Goal: Task Accomplishment & Management: Complete application form

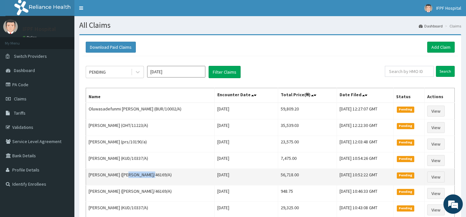
drag, startPoint x: 129, startPoint y: 175, endPoint x: 150, endPoint y: 175, distance: 21.4
click at [150, 175] on td "[PERSON_NAME] ([PERSON_NAME]/46169/A)" at bounding box center [150, 177] width 129 height 16
click at [149, 175] on td "[PERSON_NAME] ([PERSON_NAME]/46169/A)" at bounding box center [150, 177] width 129 height 16
drag, startPoint x: 130, startPoint y: 174, endPoint x: 152, endPoint y: 174, distance: 21.7
click at [152, 174] on td "[PERSON_NAME] ([PERSON_NAME]/46169/A)" at bounding box center [150, 177] width 129 height 16
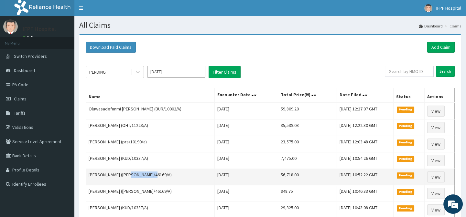
copy td "RET/46169/A"
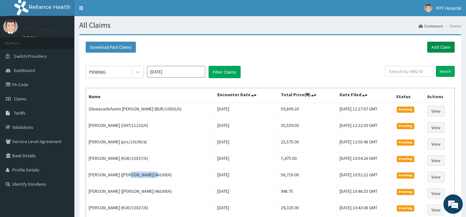
click at [442, 45] on link "Add Claim" at bounding box center [440, 47] width 27 height 11
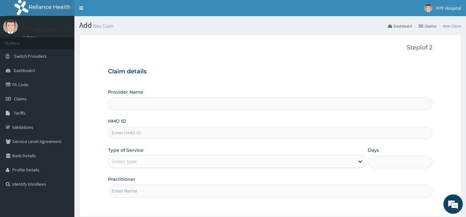
scroll to position [58, 0]
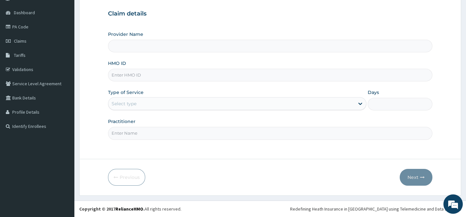
type input "IFPF Hospital"
click at [131, 73] on input "HMO ID" at bounding box center [270, 75] width 324 height 13
paste input "RET/46169/A"
type input "RET/46169/A"
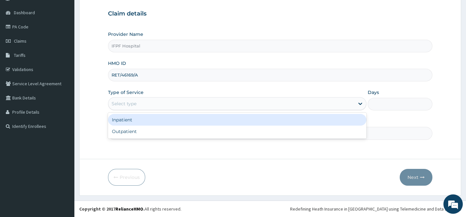
click at [132, 105] on div "Select type" at bounding box center [124, 104] width 25 height 6
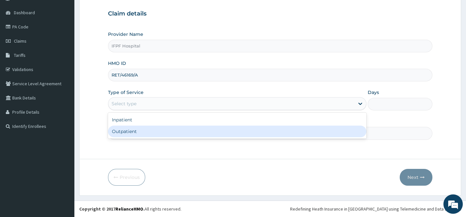
click at [128, 130] on div "Outpatient" at bounding box center [237, 132] width 258 height 12
type input "1"
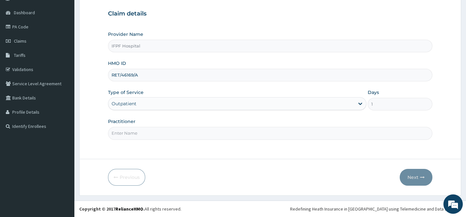
click at [127, 132] on input "Practitioner" at bounding box center [270, 133] width 324 height 13
type input "DR OYEKANMI"
click at [414, 178] on button "Next" at bounding box center [416, 177] width 33 height 17
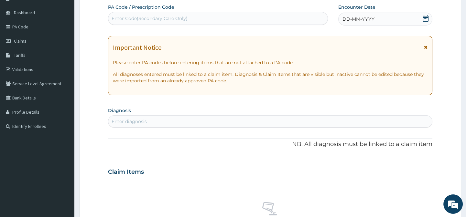
click at [172, 13] on div "Enter Code(Secondary Care Only)" at bounding box center [217, 18] width 219 height 10
type input "PA/5AF495"
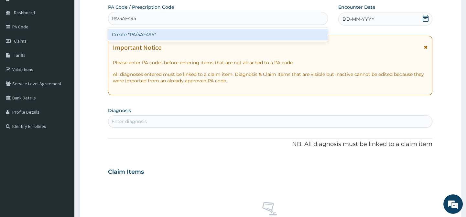
click at [168, 35] on div "Create "PA/5AF495"" at bounding box center [218, 35] width 220 height 12
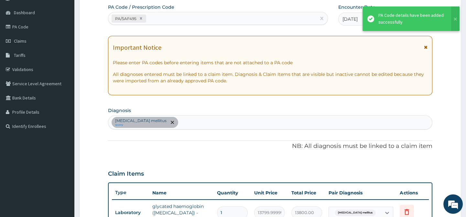
scroll to position [146, 0]
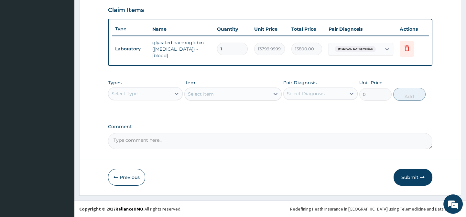
click at [412, 181] on button "Submit" at bounding box center [413, 177] width 39 height 17
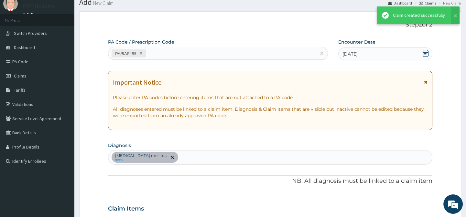
scroll to position [222, 0]
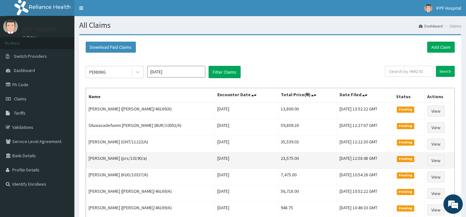
drag, startPoint x: 122, startPoint y: 159, endPoint x: 142, endPoint y: 158, distance: 20.4
click at [142, 158] on td "[PERSON_NAME] (prs/10190/a)" at bounding box center [150, 161] width 129 height 16
copy td "prs/10190/a"
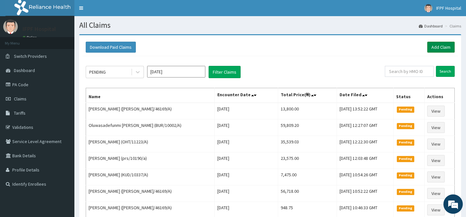
click at [443, 49] on link "Add Claim" at bounding box center [440, 47] width 27 height 11
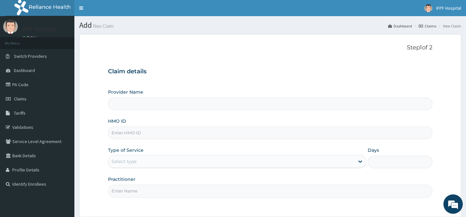
type input "IFPF Hospital"
click at [125, 132] on input "HMO ID" at bounding box center [270, 133] width 324 height 13
paste input "prs/10190/a"
type input "prs/10190/a"
click at [124, 159] on div "Select type" at bounding box center [124, 162] width 25 height 6
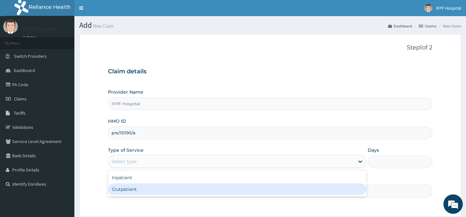
click at [125, 188] on div "Outpatient" at bounding box center [237, 190] width 258 height 12
type input "1"
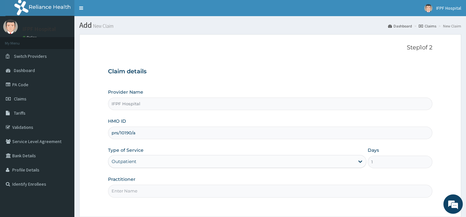
click at [125, 189] on input "Practitioner" at bounding box center [270, 191] width 324 height 13
type input "DR OYEKANMI"
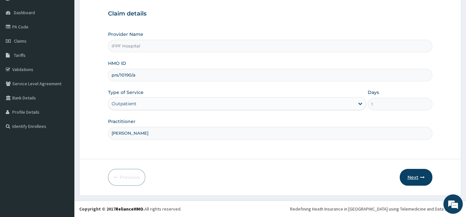
click at [423, 182] on button "Next" at bounding box center [416, 177] width 33 height 17
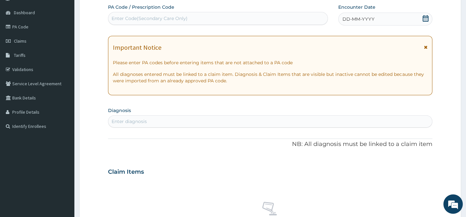
click at [137, 21] on div "Enter Code(Secondary Care Only)" at bounding box center [150, 18] width 76 height 6
type input "PA/24786B"
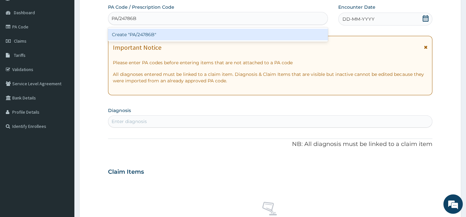
click at [138, 32] on div "Create "PA/24786B"" at bounding box center [218, 35] width 220 height 12
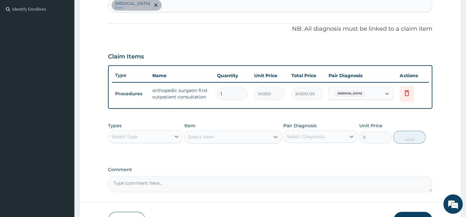
scroll to position [222, 0]
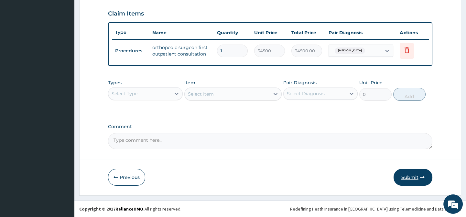
click at [417, 179] on button "Submit" at bounding box center [413, 177] width 39 height 17
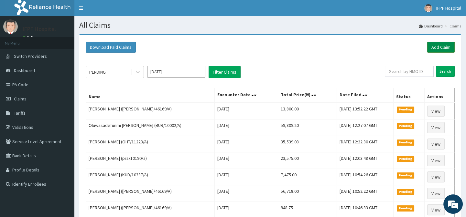
click at [449, 43] on link "Add Claim" at bounding box center [440, 47] width 27 height 11
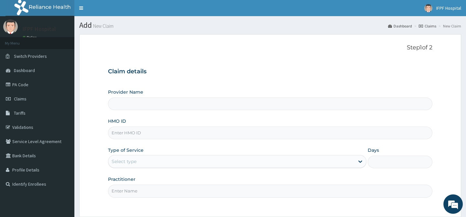
type input "IFPF Hospital"
click at [121, 134] on input "HMO ID" at bounding box center [270, 133] width 324 height 13
paste input "SSY/10025/E"
type input "SSY/10025/E"
click at [128, 160] on div "Select type" at bounding box center [124, 162] width 25 height 6
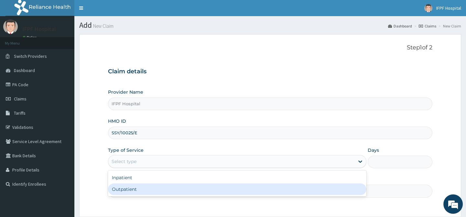
click at [126, 188] on div "Outpatient" at bounding box center [237, 190] width 258 height 12
type input "1"
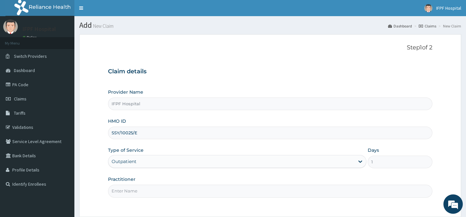
click at [126, 188] on input "Practitioner" at bounding box center [270, 191] width 324 height 13
type input "DR MORONKOLA"
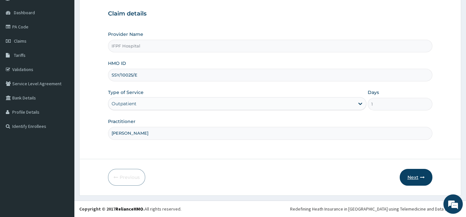
click at [420, 180] on button "Next" at bounding box center [416, 177] width 33 height 17
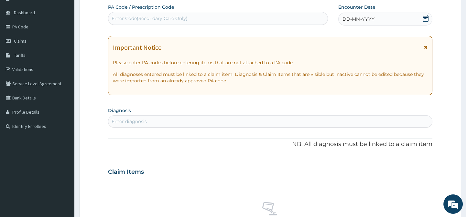
click at [156, 16] on div "Enter Code(Secondary Care Only)" at bounding box center [150, 18] width 76 height 6
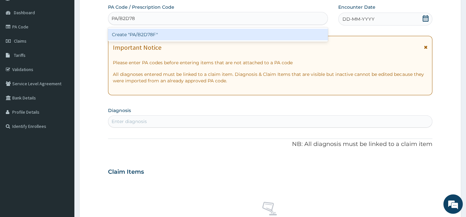
type input "PA/B2D78F"
click at [151, 32] on div "Create "PA/B2D78F"" at bounding box center [218, 35] width 220 height 12
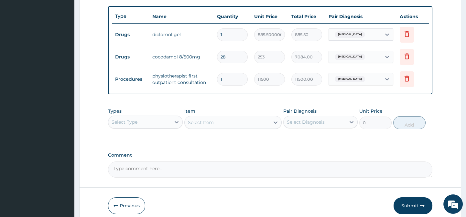
scroll to position [267, 0]
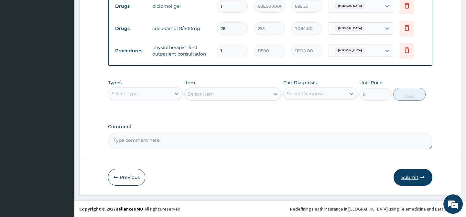
click at [419, 177] on button "Submit" at bounding box center [413, 177] width 39 height 17
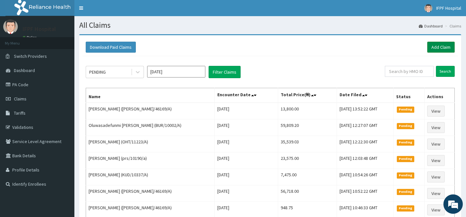
click at [442, 49] on link "Add Claim" at bounding box center [440, 47] width 27 height 11
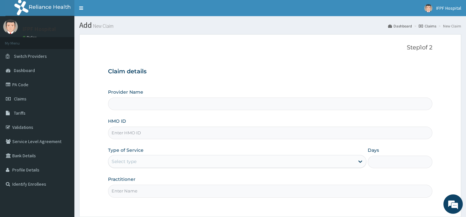
type input "IFPF Hospital"
click at [124, 132] on input "HMO ID" at bounding box center [270, 133] width 324 height 13
paste input "SSY/10025/E"
type input "SSY/10025/E"
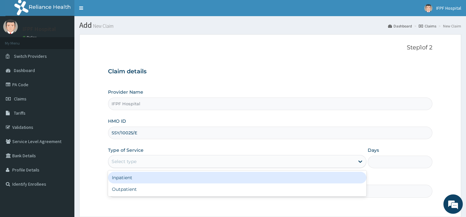
click at [132, 160] on div "Select type" at bounding box center [124, 162] width 25 height 6
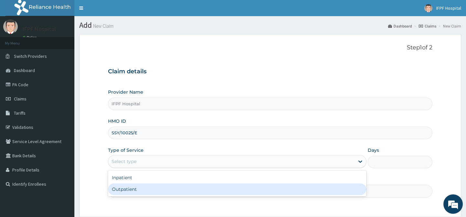
click at [127, 189] on div "Outpatient" at bounding box center [237, 190] width 258 height 12
type input "1"
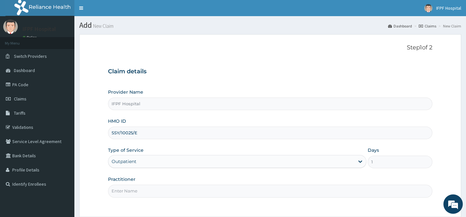
scroll to position [58, 0]
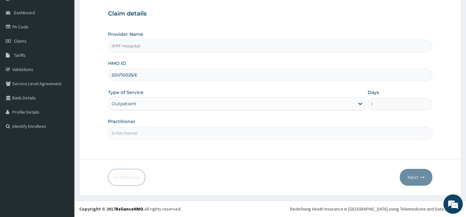
click at [127, 132] on input "Practitioner" at bounding box center [270, 133] width 324 height 13
type input "DR MORONKOLA"
click at [414, 179] on button "Next" at bounding box center [416, 177] width 33 height 17
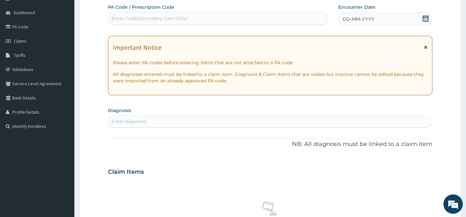
click at [172, 16] on div "Enter Code(Secondary Care Only)" at bounding box center [150, 18] width 76 height 6
type input "PA/6187BA"
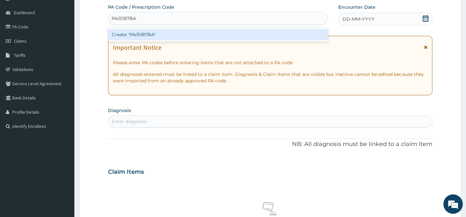
click at [160, 33] on div "Create "PA/6187BA"" at bounding box center [218, 35] width 220 height 12
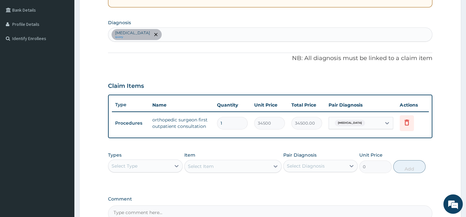
scroll to position [222, 0]
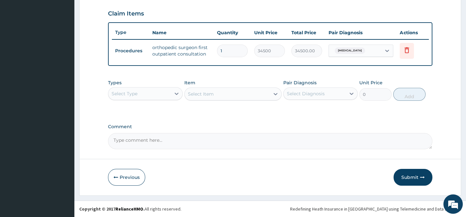
click at [142, 93] on div "Select Type" at bounding box center [139, 94] width 62 height 10
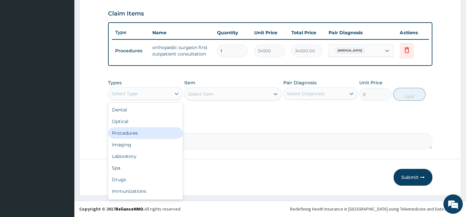
click at [127, 136] on div "Procedures" at bounding box center [145, 133] width 74 height 12
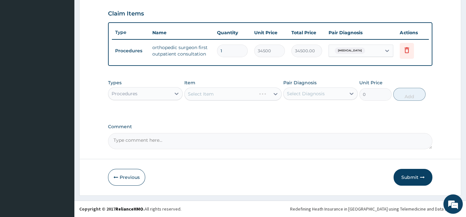
click at [210, 93] on div "Select Item" at bounding box center [232, 94] width 97 height 13
click at [210, 96] on div "Select Item" at bounding box center [201, 94] width 26 height 6
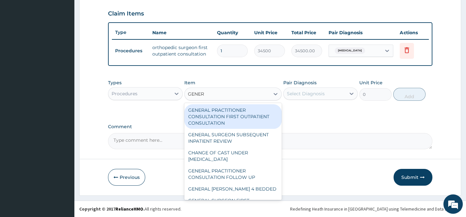
type input "GENERA"
click at [219, 112] on div "GENERAL PRACTITIONER CONSULTATION FIRST OUTPATIENT CONSULTATION" at bounding box center [232, 116] width 97 height 25
type input "3794.9999999999995"
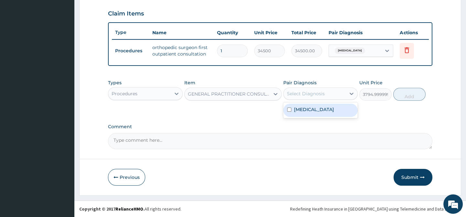
click at [292, 96] on div "Select Diagnosis" at bounding box center [306, 94] width 38 height 6
click at [304, 108] on label "Colles' fracture" at bounding box center [314, 109] width 40 height 6
checkbox input "true"
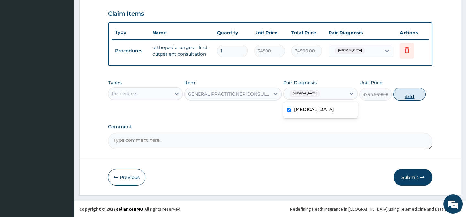
click at [414, 98] on button "Add" at bounding box center [409, 94] width 32 height 13
type input "0"
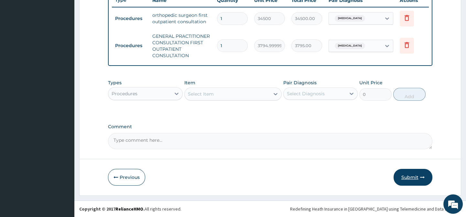
click at [416, 176] on button "Submit" at bounding box center [413, 177] width 39 height 17
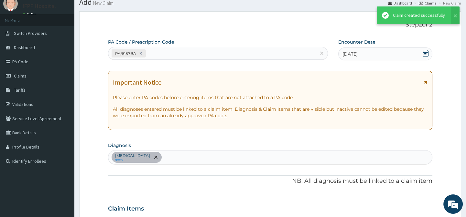
scroll to position [255, 0]
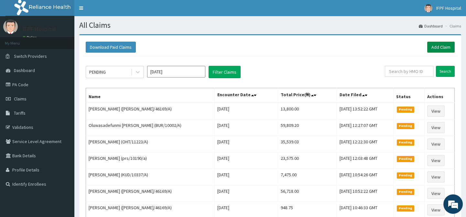
click at [439, 48] on link "Add Claim" at bounding box center [440, 47] width 27 height 11
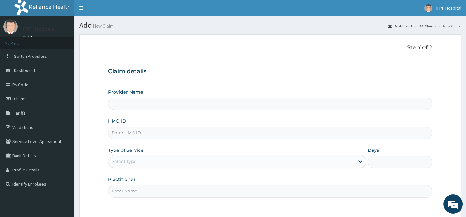
type input "IFPF Hospital"
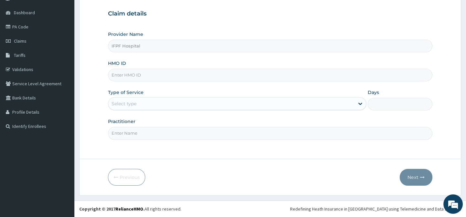
click at [128, 74] on input "HMO ID" at bounding box center [270, 75] width 324 height 13
paste input "LGP/10005/A"
type input "LGP/10005/A"
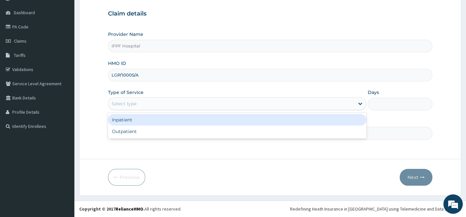
click at [136, 101] on div "Select type" at bounding box center [231, 104] width 246 height 10
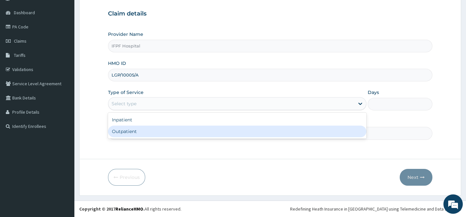
click at [134, 132] on div "Outpatient" at bounding box center [237, 132] width 258 height 12
type input "1"
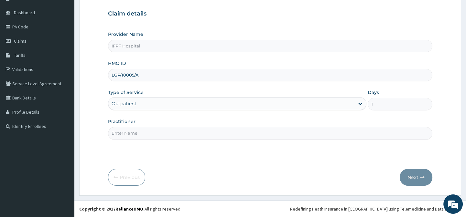
click at [131, 136] on input "Practitioner" at bounding box center [270, 133] width 324 height 13
type input "[PERSON_NAME]"
click at [412, 178] on button "Next" at bounding box center [416, 177] width 33 height 17
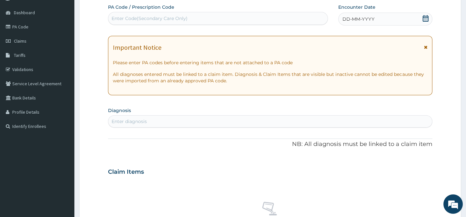
click at [151, 18] on div "Enter Code(Secondary Care Only)" at bounding box center [150, 18] width 76 height 6
type input "PA/DDFE89"
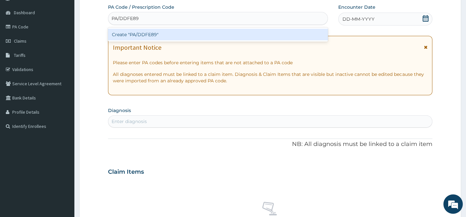
click at [150, 34] on div "Create "PA/DDFE89"" at bounding box center [218, 35] width 220 height 12
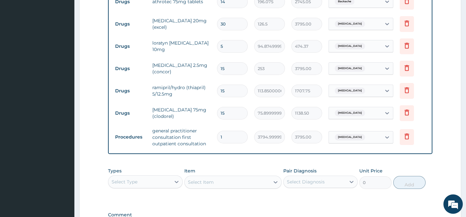
scroll to position [383, 0]
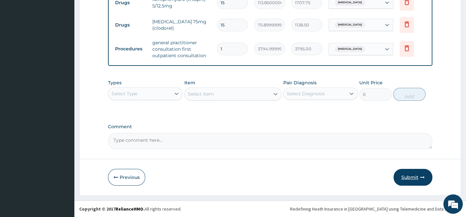
click at [404, 170] on button "Submit" at bounding box center [413, 177] width 39 height 17
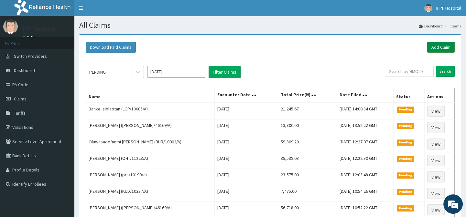
click at [444, 49] on link "Add Claim" at bounding box center [440, 47] width 27 height 11
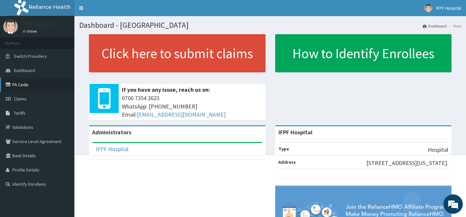
click at [25, 85] on link "PA Code" at bounding box center [37, 85] width 74 height 14
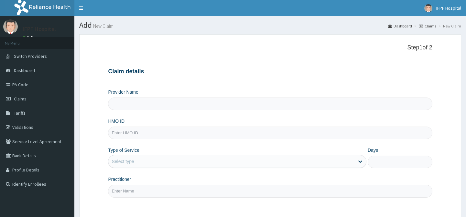
type input "IFPF Hospital"
click at [125, 134] on input "HMO ID" at bounding box center [270, 133] width 324 height 13
paste input "OHT/11308/A"
type input "OHT/11308/A"
click at [126, 162] on div "Select type" at bounding box center [124, 162] width 25 height 6
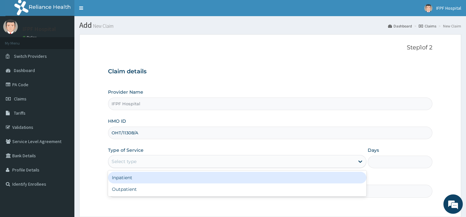
click at [125, 178] on div "Inpatient" at bounding box center [237, 178] width 258 height 12
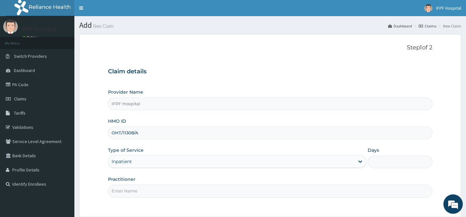
click at [376, 159] on input "Days" at bounding box center [400, 162] width 65 height 13
type input "1"
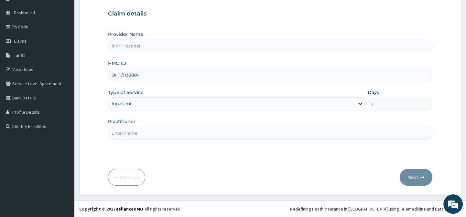
click at [130, 135] on input "Practitioner" at bounding box center [270, 133] width 324 height 13
type input "DR TOLANI"
click at [417, 178] on button "Next" at bounding box center [416, 177] width 33 height 17
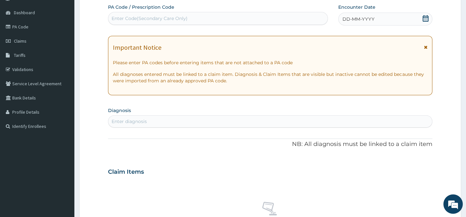
click at [158, 18] on div "Enter Code(Secondary Care Only)" at bounding box center [150, 18] width 76 height 6
type input "PA/FBD287"
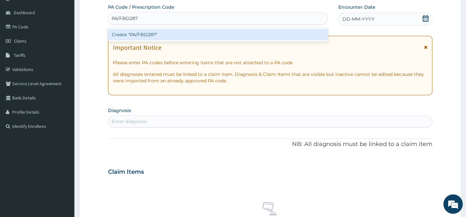
click at [159, 33] on div "Create "PA/FBD287"" at bounding box center [218, 35] width 220 height 12
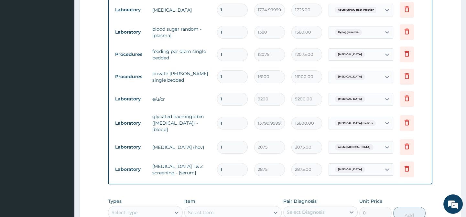
scroll to position [376, 0]
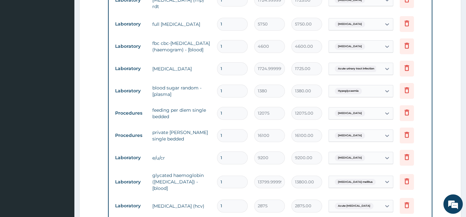
type input "0"
type input "0.00"
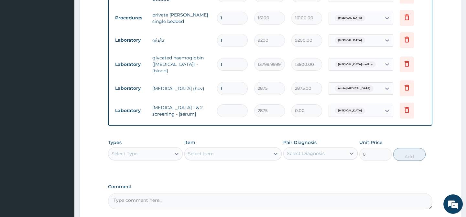
type input "1"
type input "2875.00"
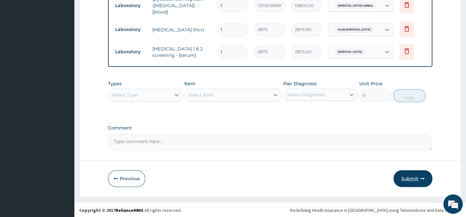
click at [417, 178] on button "Submit" at bounding box center [413, 178] width 39 height 17
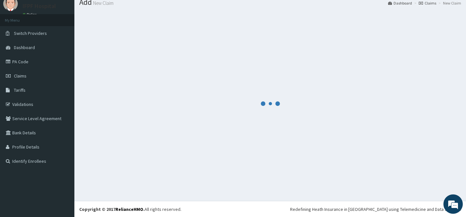
scroll to position [552, 0]
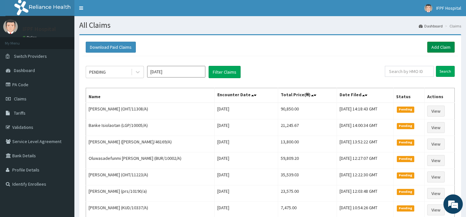
click at [441, 42] on link "Add Claim" at bounding box center [440, 47] width 27 height 11
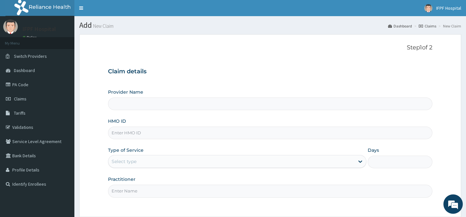
type input "IFPF Hospital"
click at [124, 132] on input "HMO ID" at bounding box center [270, 133] width 324 height 13
paste input "OHT/11308/A"
type input "OHT/11308/A"
click at [127, 162] on div "Select type" at bounding box center [124, 162] width 25 height 6
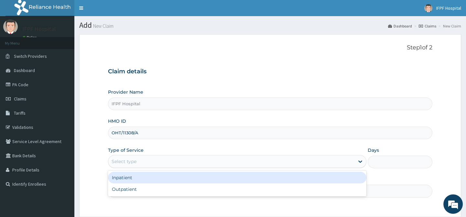
click at [127, 176] on div "Inpatient" at bounding box center [237, 178] width 258 height 12
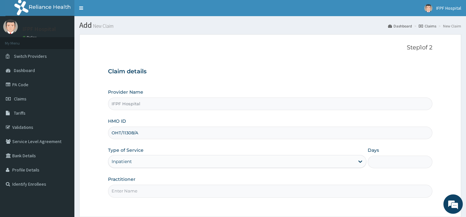
scroll to position [58, 0]
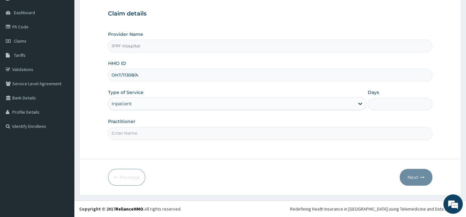
click at [378, 102] on input "Days" at bounding box center [400, 104] width 65 height 13
type input "1"
click at [130, 132] on input "Practitioner" at bounding box center [270, 133] width 324 height 13
type input "DR TOLANI"
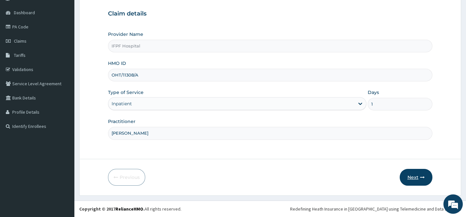
click at [407, 179] on button "Next" at bounding box center [416, 177] width 33 height 17
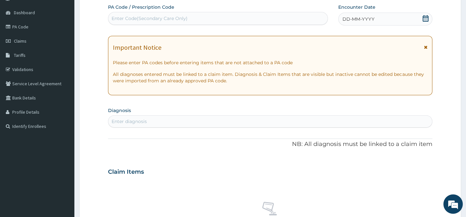
click at [170, 16] on div "Enter Code(Secondary Care Only)" at bounding box center [150, 18] width 76 height 6
type input "PA/A7D2A7"
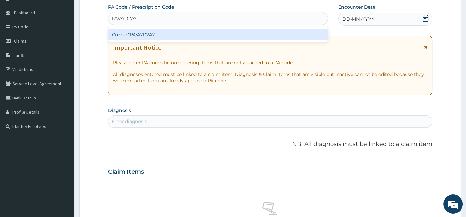
click at [159, 33] on div "Create "PA/A7D2A7"" at bounding box center [218, 35] width 220 height 12
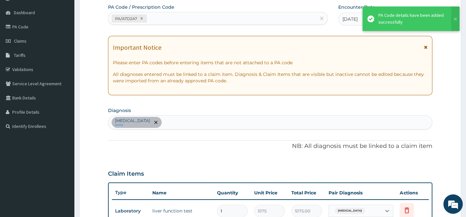
scroll to position [175, 0]
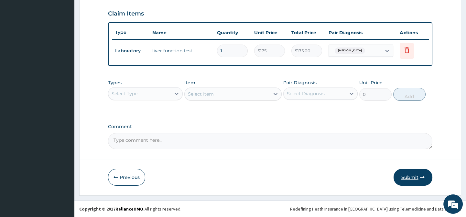
click at [424, 176] on icon "button" at bounding box center [422, 177] width 5 height 5
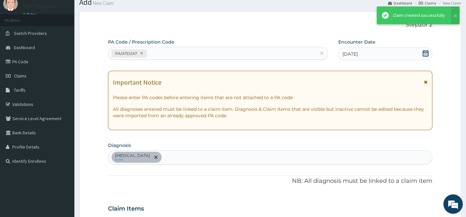
scroll to position [222, 0]
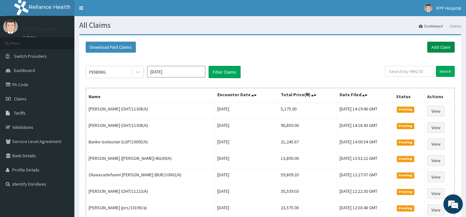
click at [437, 44] on link "Add Claim" at bounding box center [440, 47] width 27 height 11
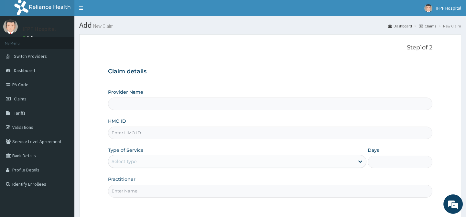
type input "IFPF Hospital"
click at [129, 133] on input "HMO ID" at bounding box center [270, 133] width 324 height 13
paste input "OHT/11308/A"
type input "OHT/11308/A"
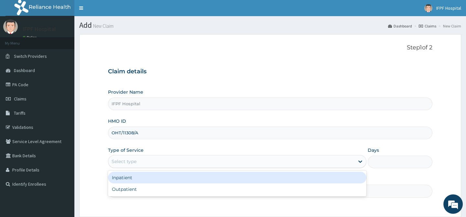
click at [124, 158] on div "Select type" at bounding box center [231, 162] width 246 height 10
click at [126, 176] on div "Inpatient" at bounding box center [237, 178] width 258 height 12
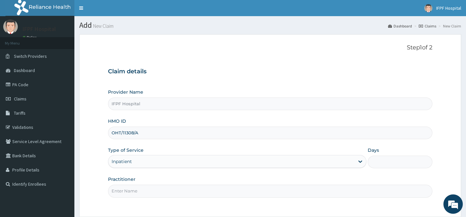
click at [384, 161] on input "Days" at bounding box center [400, 162] width 65 height 13
type input "1"
click at [131, 194] on input "Practitioner" at bounding box center [270, 191] width 324 height 13
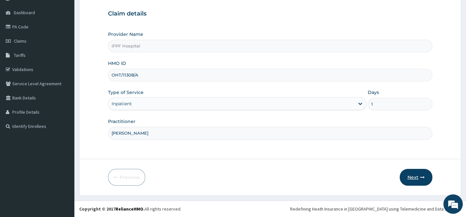
type input "DR TOLANI"
click at [413, 178] on button "Next" at bounding box center [416, 177] width 33 height 17
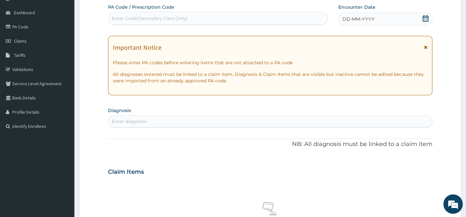
click at [153, 19] on div "Enter Code(Secondary Care Only)" at bounding box center [150, 18] width 76 height 6
type input "PA/5FA12E"
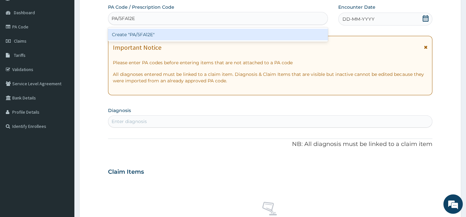
click at [155, 34] on div "Create "PA/5FA12E"" at bounding box center [218, 35] width 220 height 12
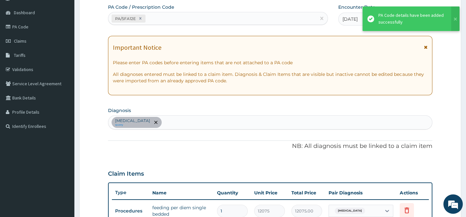
scroll to position [182, 0]
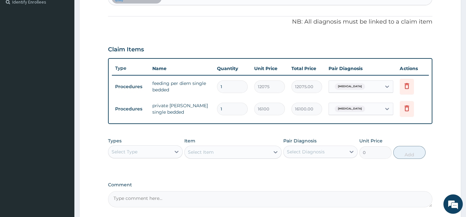
type input "0"
type input "0.00"
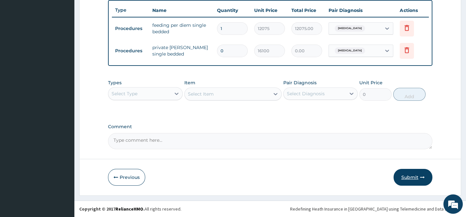
type input "0"
click at [421, 174] on button "Submit" at bounding box center [413, 177] width 39 height 17
click at [226, 45] on input "0" at bounding box center [232, 51] width 31 height 13
type input "1"
type input "16100.00"
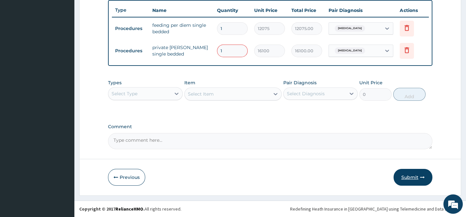
type input "1"
click at [424, 178] on button "Submit" at bounding box center [413, 177] width 39 height 17
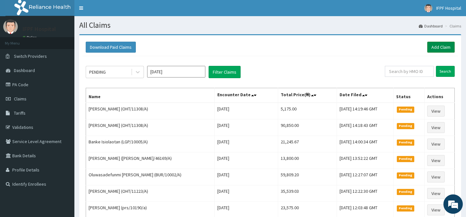
click at [445, 49] on link "Add Claim" at bounding box center [440, 47] width 27 height 11
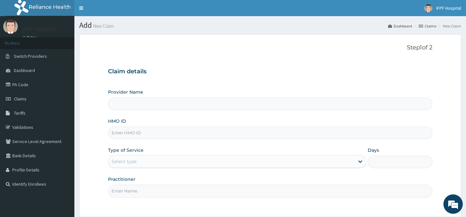
click at [134, 134] on input "HMO ID" at bounding box center [270, 133] width 324 height 13
click at [134, 104] on input "Provider Name" at bounding box center [270, 104] width 324 height 13
click at [135, 105] on input "Provider Name" at bounding box center [270, 104] width 324 height 13
click at [134, 132] on input "HMO ID" at bounding box center [270, 133] width 324 height 13
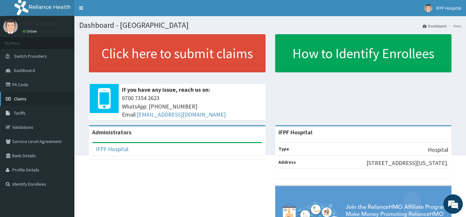
click at [18, 97] on span "Claims" at bounding box center [20, 99] width 13 height 6
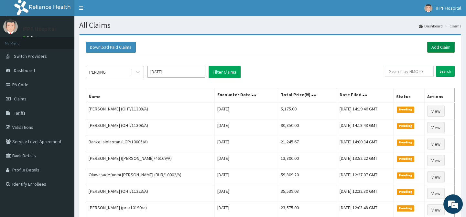
click at [438, 43] on link "Add Claim" at bounding box center [440, 47] width 27 height 11
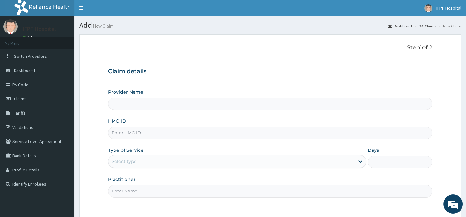
type input "IFPF Hospital"
click at [132, 134] on input "HMO ID" at bounding box center [270, 133] width 324 height 13
paste input "OHT/11308/A"
type input "OHT/11308/A"
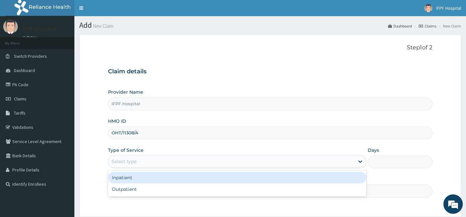
click at [136, 157] on div "Select type" at bounding box center [231, 162] width 246 height 10
click at [130, 175] on div "Inpatient" at bounding box center [237, 178] width 258 height 12
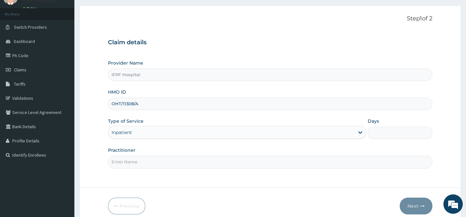
scroll to position [58, 0]
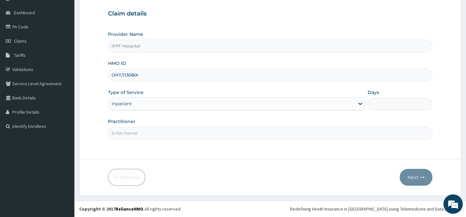
drag, startPoint x: 382, startPoint y: 108, endPoint x: 389, endPoint y: 108, distance: 6.8
click at [382, 108] on input "Days" at bounding box center [400, 104] width 65 height 13
type input "1"
click at [132, 133] on input "Practitioner" at bounding box center [270, 133] width 324 height 13
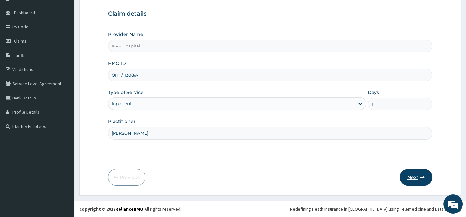
type input "DR TOLANI"
click at [421, 182] on button "Next" at bounding box center [416, 177] width 33 height 17
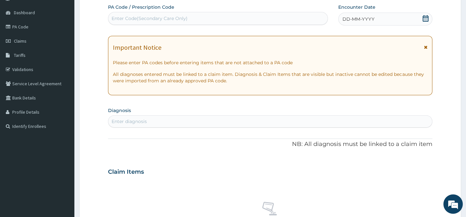
click at [172, 18] on div "Enter Code(Secondary Care Only)" at bounding box center [150, 18] width 76 height 6
type input "PA/FB621B"
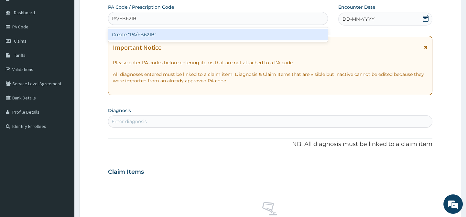
click at [163, 32] on div "Create "PA/FB621B"" at bounding box center [218, 35] width 220 height 12
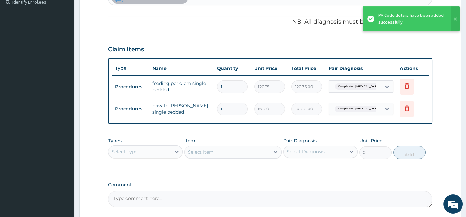
scroll to position [94, 0]
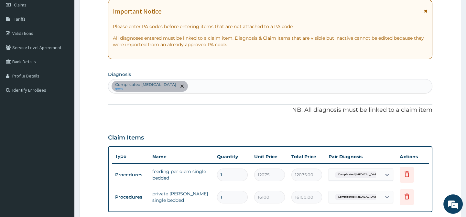
click at [198, 87] on div "Complicated malaria query" at bounding box center [269, 87] width 323 height 14
type input "MALARIA"
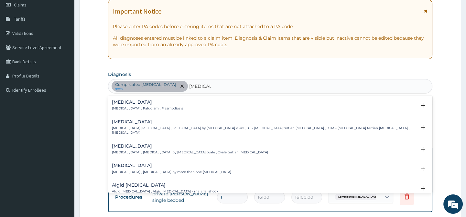
click at [125, 102] on h4 "[MEDICAL_DATA]" at bounding box center [147, 102] width 71 height 5
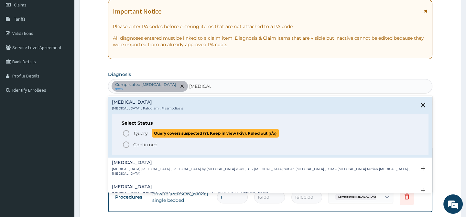
click at [129, 131] on icon "status option query" at bounding box center [126, 134] width 8 height 8
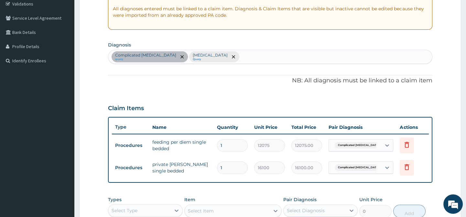
scroll to position [212, 0]
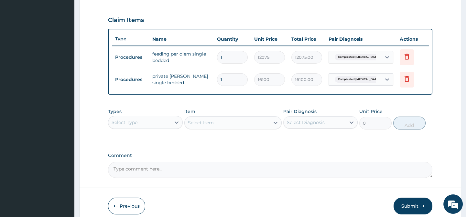
click at [136, 126] on div "Select Type" at bounding box center [125, 122] width 26 height 6
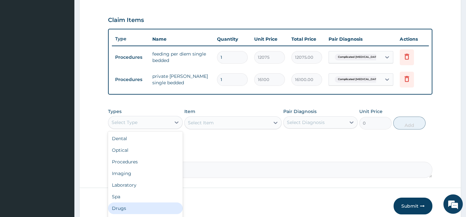
click at [122, 213] on div "Drugs" at bounding box center [145, 209] width 74 height 12
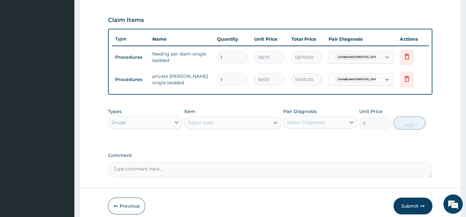
click at [211, 126] on div "Select Item" at bounding box center [201, 123] width 26 height 6
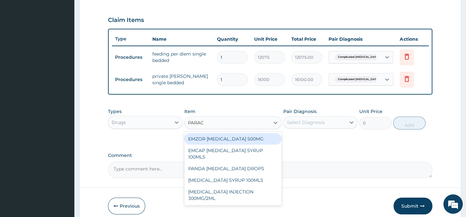
type input "PARACE"
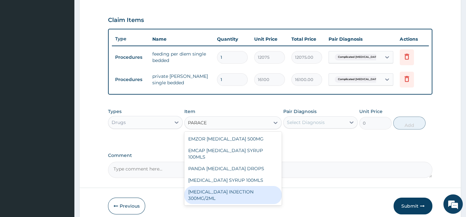
click at [234, 191] on div "PARACETAMOL INJECTION 300MG/2ML" at bounding box center [232, 195] width 97 height 18
type input "278.3"
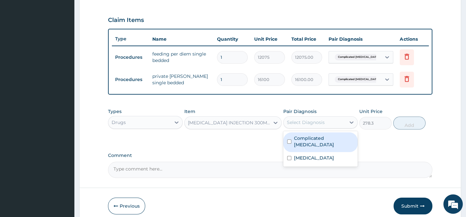
click at [317, 126] on div "Select Diagnosis" at bounding box center [306, 122] width 38 height 6
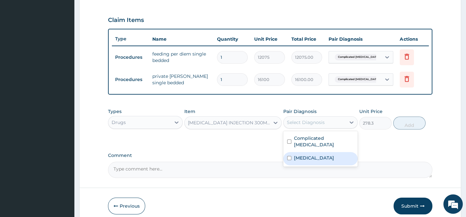
click at [300, 155] on label "Malaria" at bounding box center [314, 158] width 40 height 6
checkbox input "true"
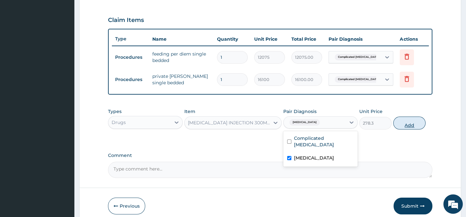
click at [408, 128] on button "Add" at bounding box center [409, 123] width 32 height 13
type input "0"
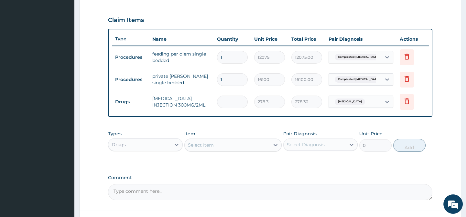
type input "0.00"
type input "2"
type input "556.60"
type input "27"
type input "7514.10"
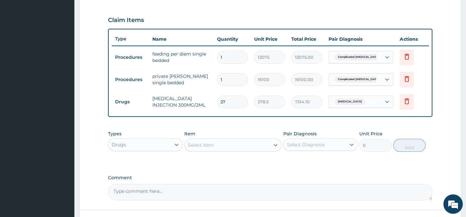
type input "2"
type input "556.60"
type input "24"
type input "6679.20"
type input "24"
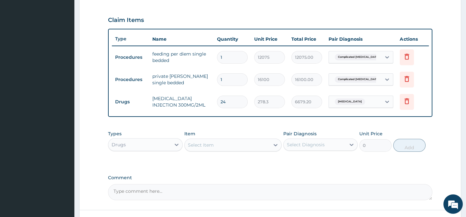
click at [203, 148] on div "Select Item" at bounding box center [201, 145] width 26 height 6
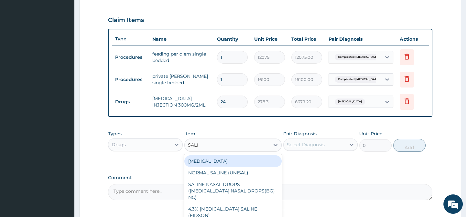
type input "SALIN"
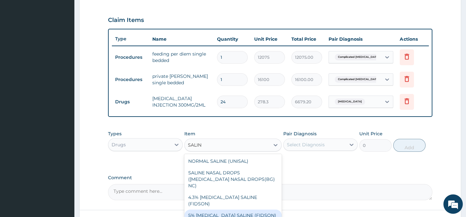
click at [241, 210] on div "5% DEXTROSE SALINE (FIDSON)" at bounding box center [232, 216] width 97 height 12
type input "1897.5000000000002"
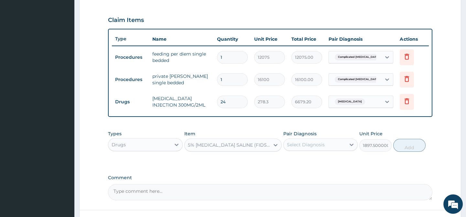
click at [301, 148] on div "Select Diagnosis" at bounding box center [306, 145] width 38 height 6
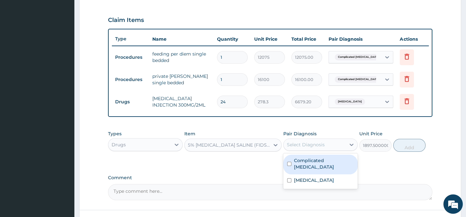
click at [311, 165] on label "Complicated malaria" at bounding box center [324, 164] width 60 height 13
checkbox input "true"
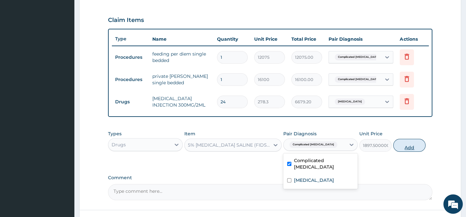
click at [410, 152] on button "Add" at bounding box center [409, 145] width 32 height 13
type input "0"
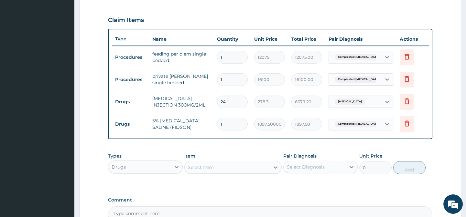
type input "0.00"
type input "5"
type input "9487.50"
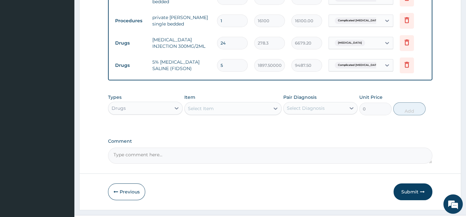
type input "5"
click at [204, 112] on div "Select Item" at bounding box center [201, 108] width 26 height 6
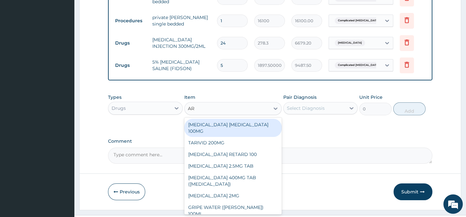
type input "A"
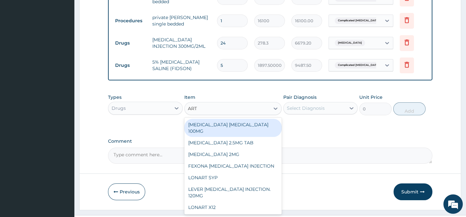
type input "ARTE"
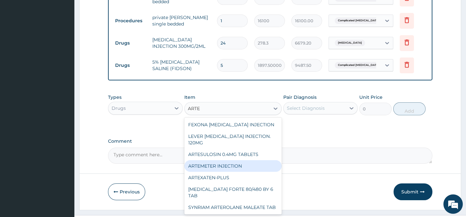
click at [234, 170] on div "ARTEMETER INJECTION" at bounding box center [232, 166] width 97 height 12
type input "1012"
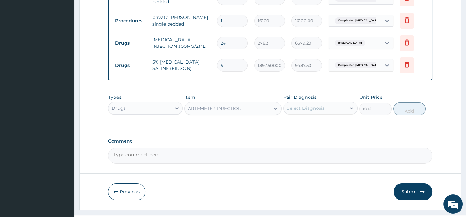
click at [309, 111] on div "Select Diagnosis" at bounding box center [306, 108] width 38 height 6
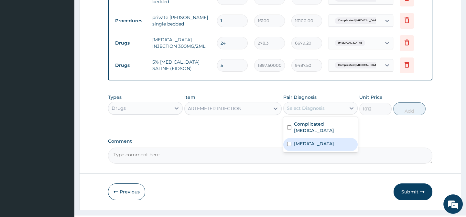
click at [303, 141] on label "Malaria" at bounding box center [314, 144] width 40 height 6
checkbox input "true"
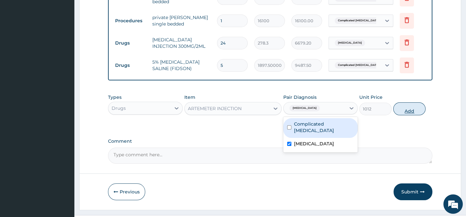
click at [413, 114] on button "Add" at bounding box center [409, 109] width 32 height 13
type input "0"
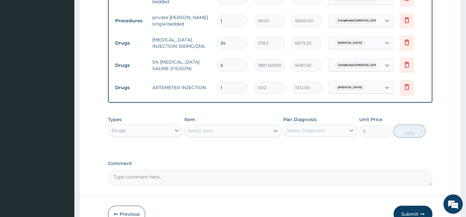
type input "0.00"
type input "3"
type input "3036.00"
type input "3"
click at [213, 136] on div "Select Item" at bounding box center [227, 131] width 85 height 10
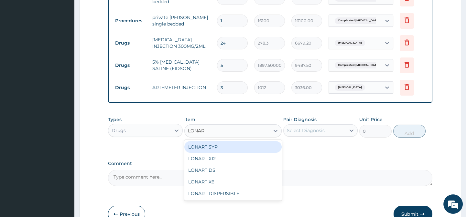
type input "LONART"
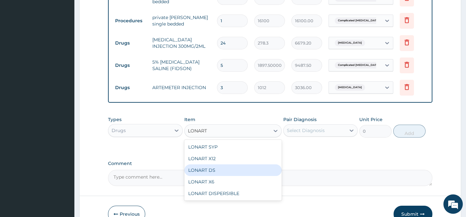
click at [205, 169] on div "LONART DS" at bounding box center [232, 171] width 97 height 12
type input "506"
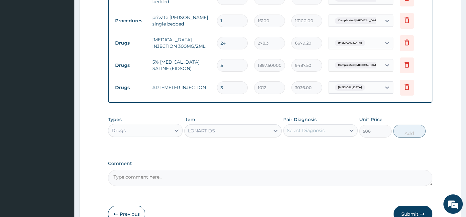
click at [317, 133] on div "Select Diagnosis" at bounding box center [306, 130] width 38 height 6
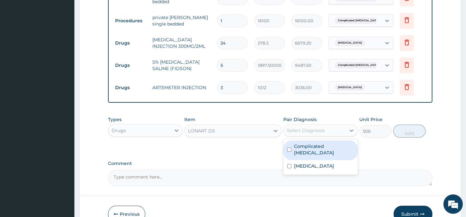
click at [310, 150] on label "Complicated malaria" at bounding box center [324, 149] width 60 height 13
checkbox input "true"
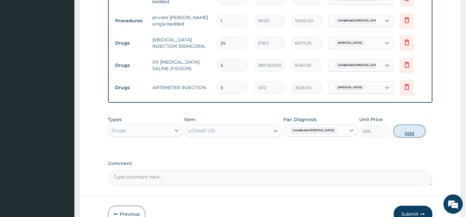
click at [404, 136] on button "Add" at bounding box center [409, 131] width 32 height 13
type input "0"
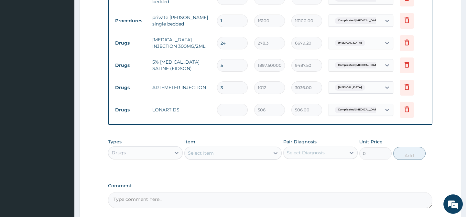
type input "0.00"
type input "6"
type input "3036.00"
type input "6"
click at [200, 157] on div "Select Item" at bounding box center [201, 153] width 26 height 6
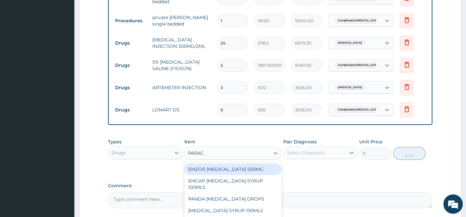
type input "PARACE"
click at [219, 174] on div "EMZOR PARACETAMOL 500MG" at bounding box center [232, 170] width 97 height 12
type input "25.299999999999997"
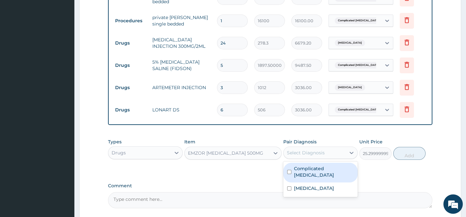
click at [306, 156] on div "Select Diagnosis" at bounding box center [306, 153] width 38 height 6
drag, startPoint x: 305, startPoint y: 172, endPoint x: 309, endPoint y: 171, distance: 4.5
click at [305, 172] on label "Complicated malaria" at bounding box center [324, 172] width 60 height 13
checkbox input "true"
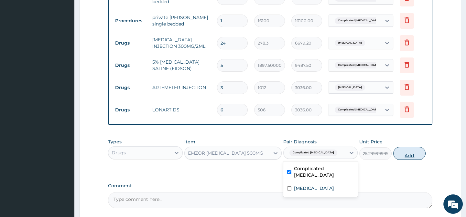
click at [407, 160] on button "Add" at bounding box center [409, 153] width 32 height 13
type input "0"
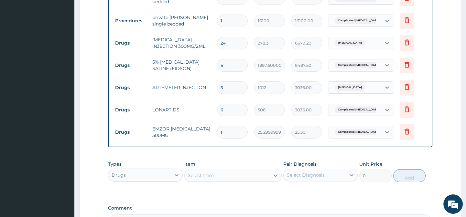
type input "0.00"
type input "3"
type input "75.90"
type input "30"
type input "759.00"
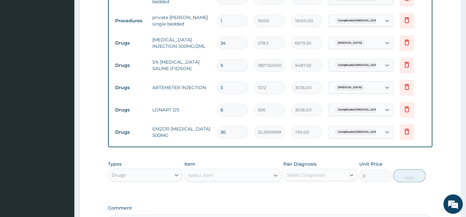
scroll to position [357, 0]
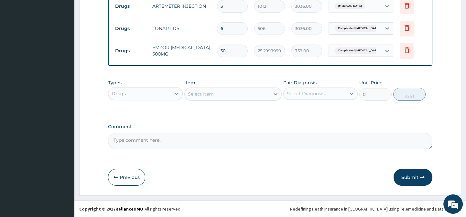
type input "30"
click at [224, 94] on div "Select Item" at bounding box center [227, 94] width 85 height 10
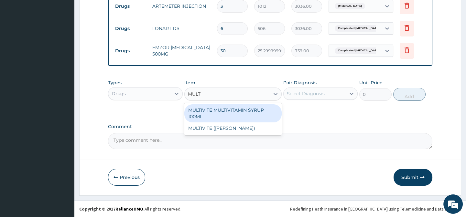
type input "MULTI"
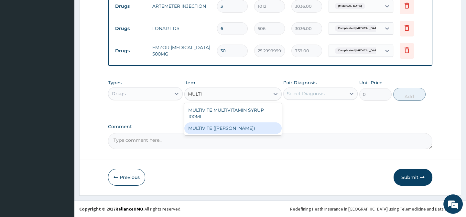
click at [224, 127] on div "MULTIVITE (EVANS)" at bounding box center [232, 129] width 97 height 12
type input "25.299999999999997"
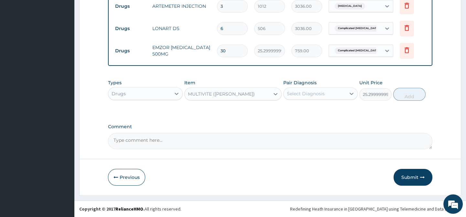
click at [310, 93] on div "Select Diagnosis" at bounding box center [306, 94] width 38 height 6
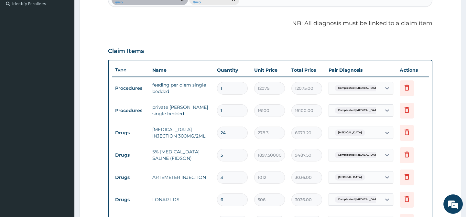
scroll to position [122, 0]
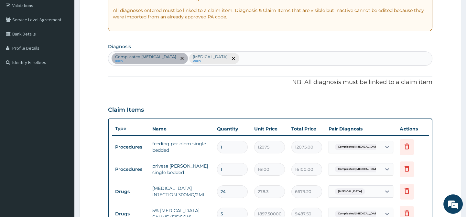
click at [219, 57] on div "Complicated malaria query Malaria Query" at bounding box center [269, 59] width 323 height 14
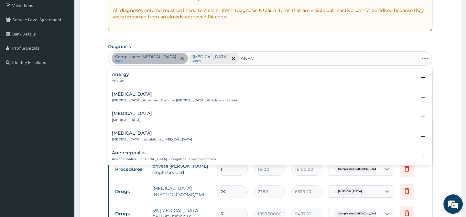
type input "ANEMI"
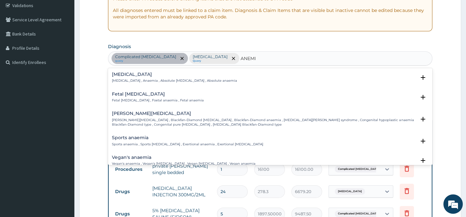
click at [122, 74] on h4 "Anemia" at bounding box center [174, 74] width 125 height 5
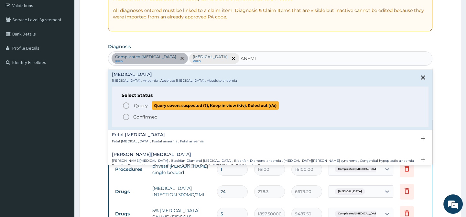
click at [128, 104] on icon "status option query" at bounding box center [126, 106] width 8 height 8
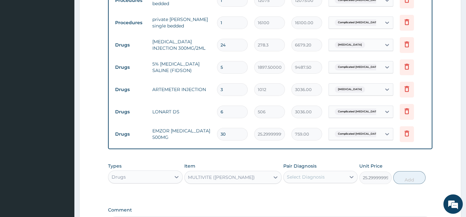
scroll to position [357, 0]
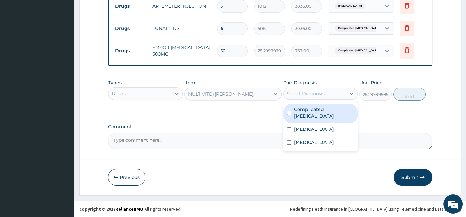
click at [316, 93] on div "Select Diagnosis" at bounding box center [306, 94] width 38 height 6
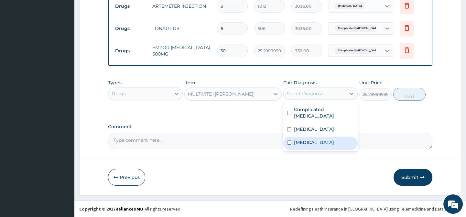
drag, startPoint x: 305, startPoint y: 135, endPoint x: 398, endPoint y: 105, distance: 97.5
click at [306, 139] on label "Anemia" at bounding box center [314, 142] width 40 height 6
checkbox input "true"
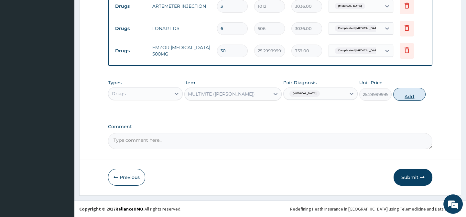
click at [420, 94] on button "Add" at bounding box center [409, 94] width 32 height 13
type input "0"
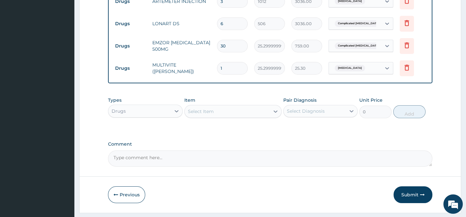
type input "0.00"
type input "7"
type input "177.10"
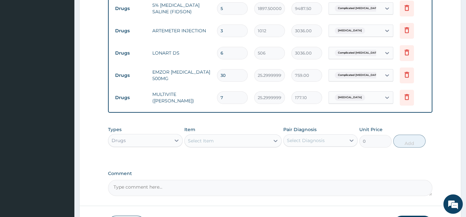
scroll to position [379, 0]
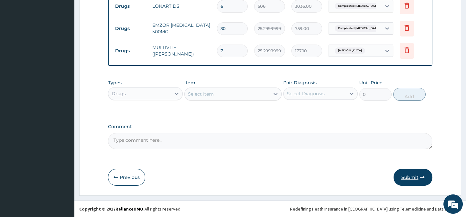
type input "7"
click at [421, 179] on icon "button" at bounding box center [422, 177] width 5 height 5
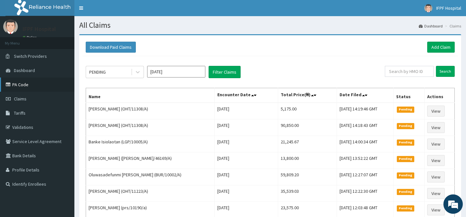
click at [19, 84] on link "PA Code" at bounding box center [37, 85] width 74 height 14
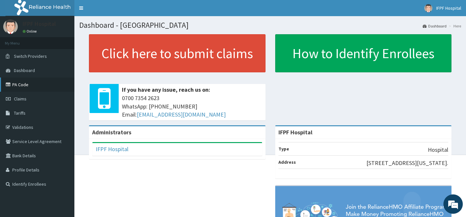
click at [22, 85] on link "PA Code" at bounding box center [37, 85] width 74 height 14
click at [20, 98] on span "Claims" at bounding box center [20, 99] width 13 height 6
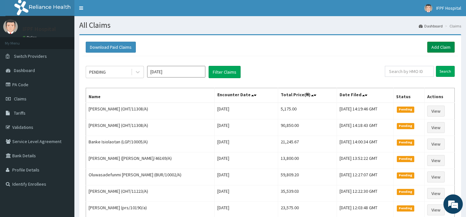
click at [441, 47] on link "Add Claim" at bounding box center [440, 47] width 27 height 11
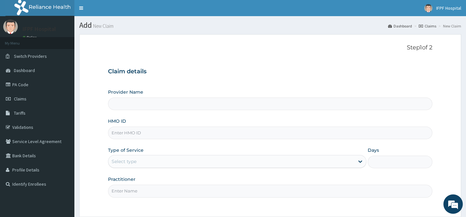
type input "IFPF Hospital"
click at [121, 133] on input "HMO ID" at bounding box center [270, 133] width 324 height 13
paste input "RSF/10003/C"
type input "RSF/10003/C"
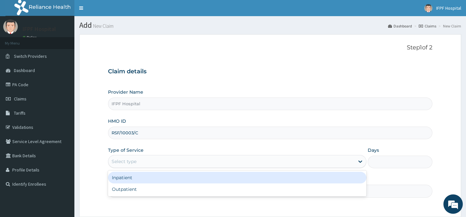
click at [127, 159] on div "Select type" at bounding box center [124, 162] width 25 height 6
click at [123, 177] on div "Inpatient" at bounding box center [237, 178] width 258 height 12
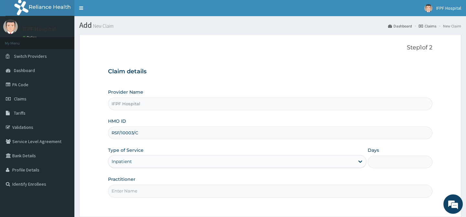
scroll to position [58, 0]
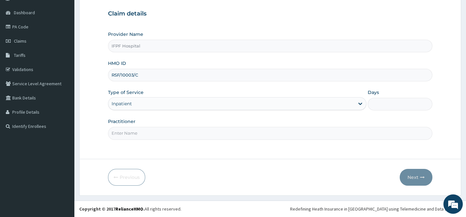
click at [386, 102] on input "Days" at bounding box center [400, 104] width 65 height 13
type input "1"
click at [120, 135] on input "Practitioner" at bounding box center [270, 133] width 324 height 13
type input "d"
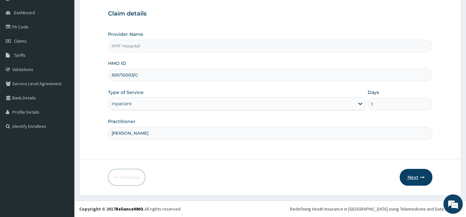
type input "DR ADENIYI"
click at [411, 175] on button "Next" at bounding box center [416, 177] width 33 height 17
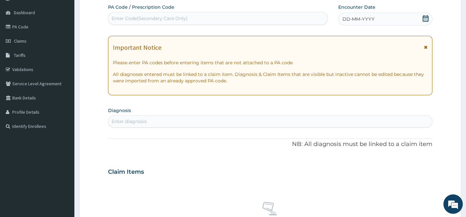
scroll to position [28, 0]
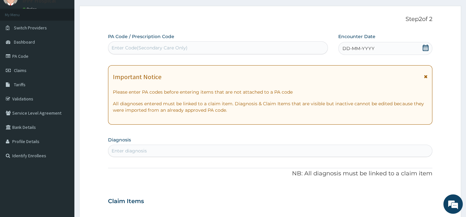
click at [158, 49] on div "Enter Code(Secondary Care Only)" at bounding box center [150, 48] width 76 height 6
type input "PA/03E429"
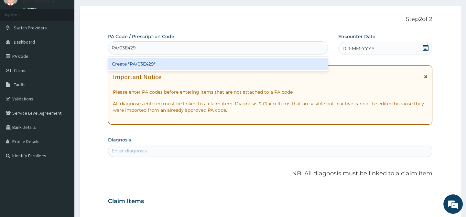
click at [151, 64] on div "Create "PA/03E429"" at bounding box center [218, 64] width 220 height 12
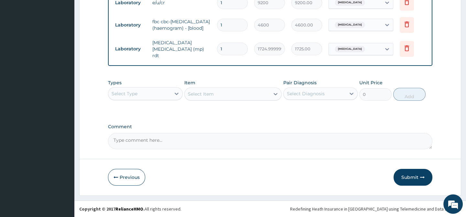
scroll to position [293, 0]
click at [407, 179] on button "Submit" at bounding box center [413, 177] width 39 height 17
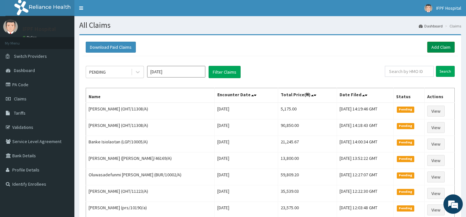
click at [438, 47] on link "Add Claim" at bounding box center [440, 47] width 27 height 11
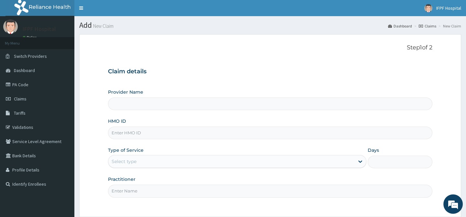
type input "IFPF Hospital"
click at [130, 133] on input "HMO ID" at bounding box center [270, 133] width 324 height 13
paste input "RSF/10003/C"
type input "RSF/10003/C"
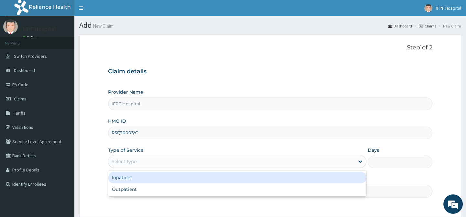
click at [129, 161] on div "Select type" at bounding box center [124, 162] width 25 height 6
click at [128, 179] on div "Inpatient" at bounding box center [237, 178] width 258 height 12
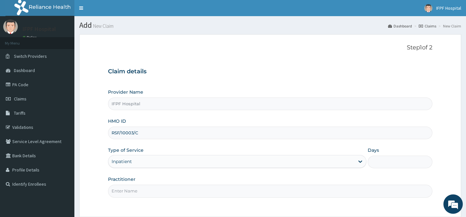
scroll to position [58, 0]
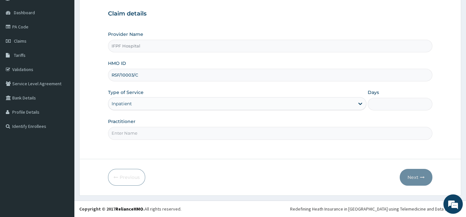
click at [378, 103] on input "Days" at bounding box center [400, 104] width 65 height 13
type input "1"
click at [121, 132] on input "Practitioner" at bounding box center [270, 133] width 324 height 13
type input "[PERSON_NAME]"
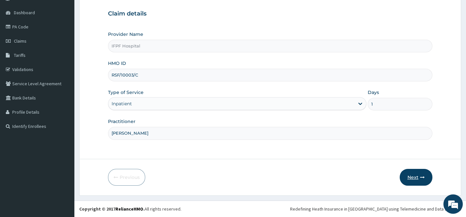
click at [407, 181] on button "Next" at bounding box center [416, 177] width 33 height 17
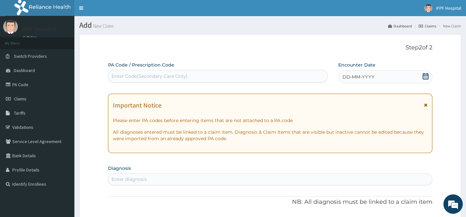
click at [139, 77] on div "Enter Code(Secondary Care Only)" at bounding box center [150, 76] width 76 height 6
type input "PA/86E744"
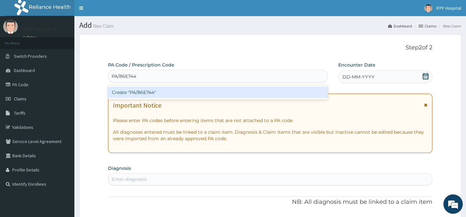
click at [145, 90] on div "Create "PA/86E744"" at bounding box center [218, 93] width 220 height 12
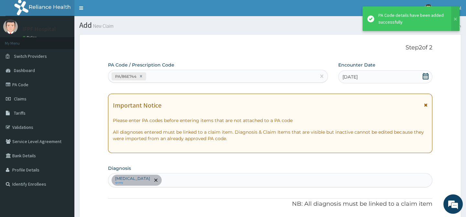
scroll to position [182, 0]
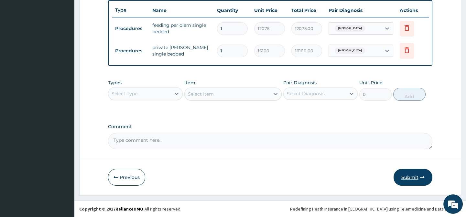
click at [403, 178] on button "Submit" at bounding box center [413, 177] width 39 height 17
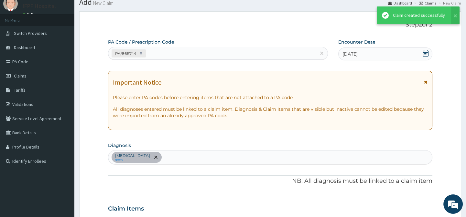
scroll to position [245, 0]
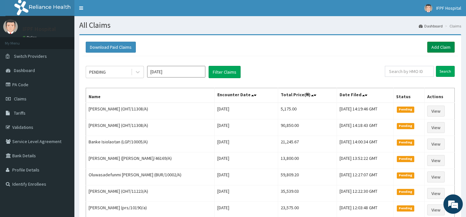
click at [441, 48] on link "Add Claim" at bounding box center [440, 47] width 27 height 11
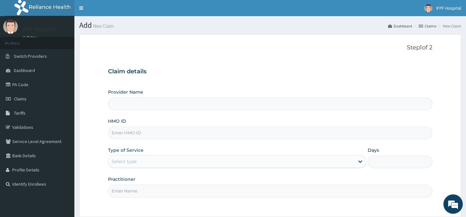
type input "IFPF Hospital"
click at [128, 133] on input "HMO ID" at bounding box center [270, 133] width 324 height 13
paste input "RSF/10003/C"
type input "RSF/10003/C"
click at [131, 158] on div "Select type" at bounding box center [231, 162] width 246 height 10
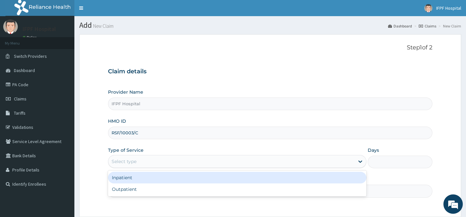
click at [129, 178] on div "Inpatient" at bounding box center [237, 178] width 258 height 12
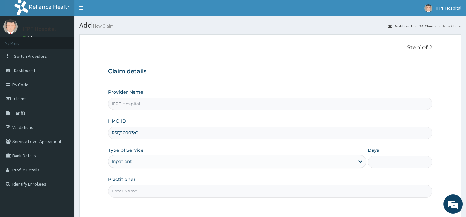
scroll to position [58, 0]
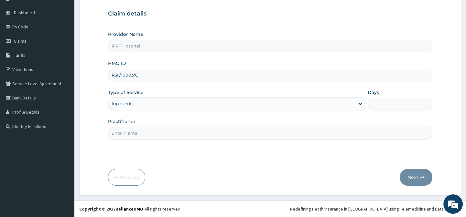
click at [387, 104] on input "Days" at bounding box center [400, 104] width 65 height 13
type input "1"
click at [124, 133] on input "Practitioner" at bounding box center [270, 133] width 324 height 13
type input "DR ADENIYI"
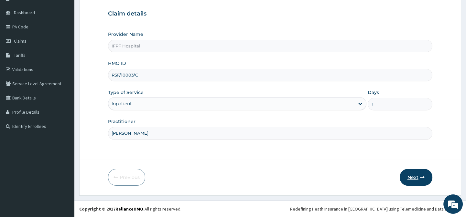
click at [412, 176] on button "Next" at bounding box center [416, 177] width 33 height 17
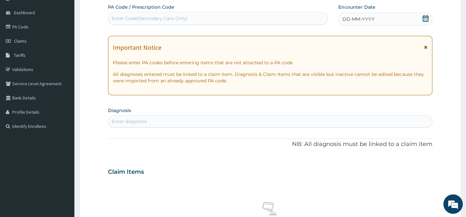
click at [173, 19] on div "Enter Code(Secondary Care Only)" at bounding box center [150, 18] width 76 height 6
type input "PA"
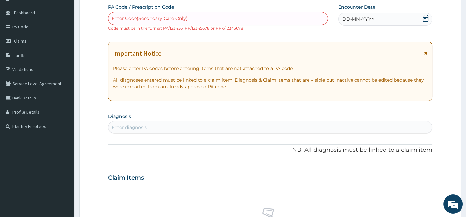
click at [168, 16] on div "Enter Code(Secondary Care Only)" at bounding box center [150, 18] width 76 height 6
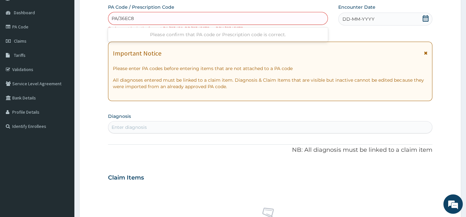
type input "PA/36EC8A"
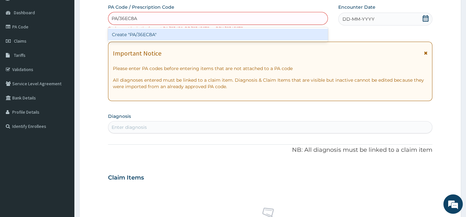
click at [161, 35] on div "Create "PA/36EC8A"" at bounding box center [218, 35] width 220 height 12
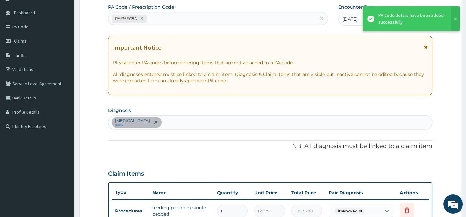
scroll to position [182, 0]
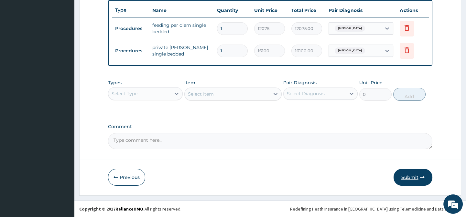
click at [414, 176] on button "Submit" at bounding box center [413, 177] width 39 height 17
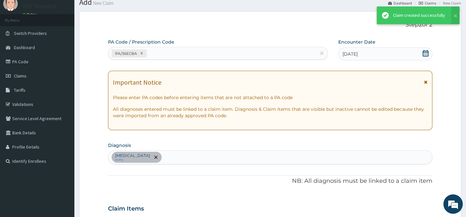
scroll to position [245, 0]
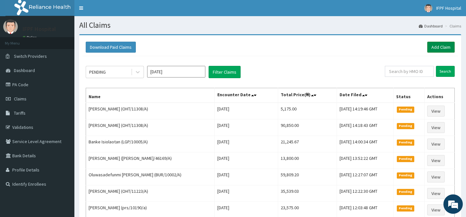
click at [442, 51] on link "Add Claim" at bounding box center [440, 47] width 27 height 11
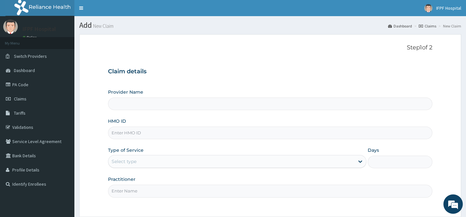
type input "IFPF Hospital"
click at [128, 133] on input "HMO ID" at bounding box center [270, 133] width 324 height 13
paste input "RSF/10003/C"
type input "RSF/10003/C"
click at [129, 160] on div "Select type" at bounding box center [124, 162] width 25 height 6
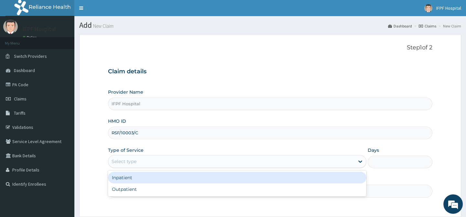
click at [126, 179] on div "Inpatient" at bounding box center [237, 178] width 258 height 12
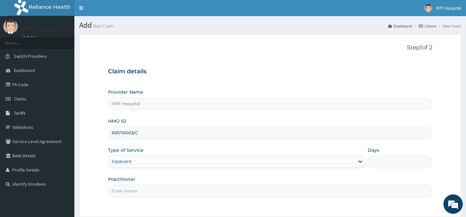
scroll to position [58, 0]
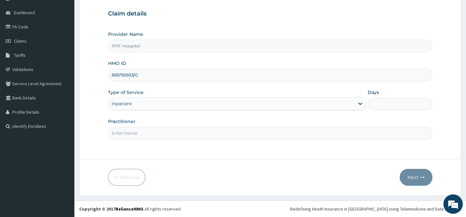
click at [375, 109] on input "Days" at bounding box center [400, 104] width 65 height 13
type input "1"
click at [127, 130] on input "Practitioner" at bounding box center [270, 133] width 324 height 13
type input "[PERSON_NAME]"
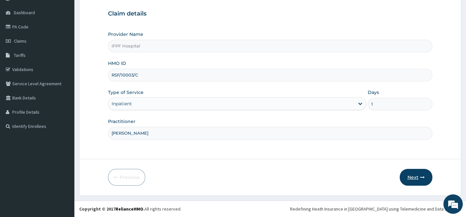
click at [416, 179] on button "Next" at bounding box center [416, 177] width 33 height 17
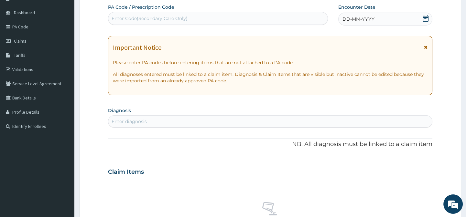
click at [152, 16] on div "Enter Code(Secondary Care Only)" at bounding box center [150, 18] width 76 height 6
type input "PA/1127DC"
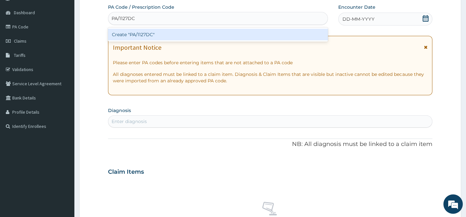
click at [140, 37] on div "Create "PA/1127DC"" at bounding box center [218, 35] width 220 height 12
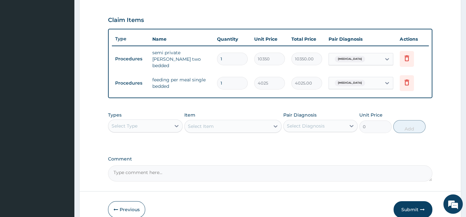
scroll to position [245, 0]
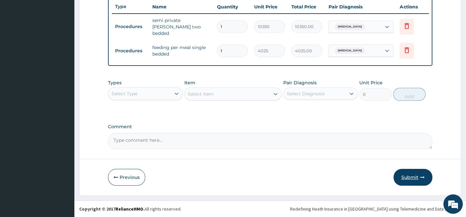
click at [420, 179] on icon "button" at bounding box center [422, 177] width 5 height 5
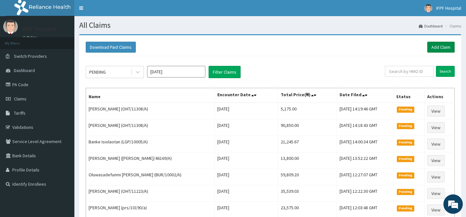
click at [439, 50] on link "Add Claim" at bounding box center [440, 47] width 27 height 11
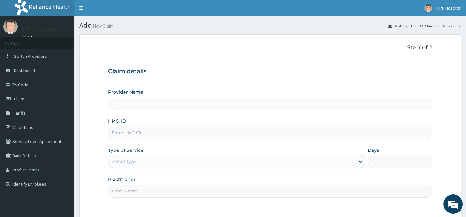
type input "IFPF Hospital"
click at [123, 132] on input "HMO ID" at bounding box center [270, 133] width 324 height 13
paste input "RSF/10003/C"
type input "RSF/10003/C"
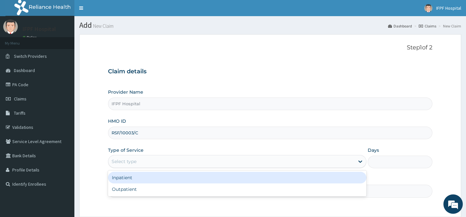
click at [125, 159] on div "Select type" at bounding box center [124, 162] width 25 height 6
click at [126, 177] on div "Inpatient" at bounding box center [237, 178] width 258 height 12
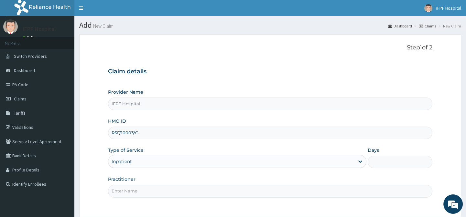
scroll to position [58, 0]
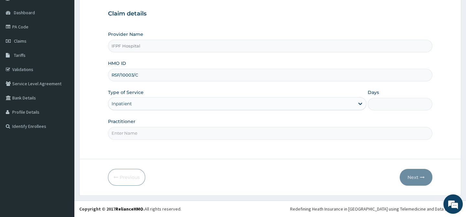
click at [378, 101] on input "Days" at bounding box center [400, 104] width 65 height 13
type input "1"
click at [126, 133] on input "Practitioner" at bounding box center [270, 133] width 324 height 13
type input "[PERSON_NAME]"
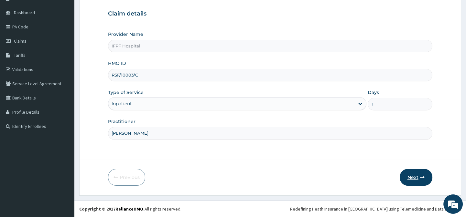
click at [425, 176] on button "Next" at bounding box center [416, 177] width 33 height 17
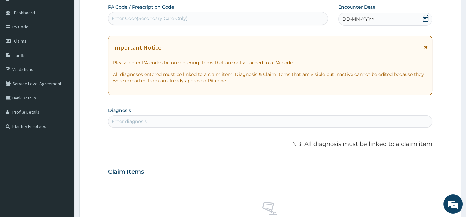
click at [174, 16] on div "Enter Code(Secondary Care Only)" at bounding box center [150, 18] width 76 height 6
type input "PA/91C353"
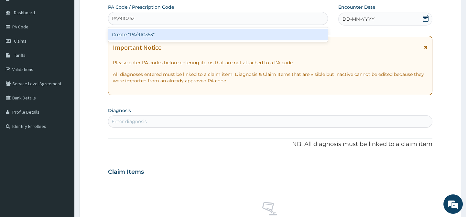
click at [173, 31] on div "Create "PA/91C353"" at bounding box center [218, 35] width 220 height 12
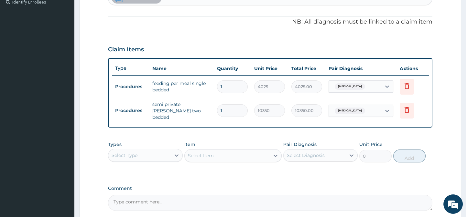
scroll to position [245, 0]
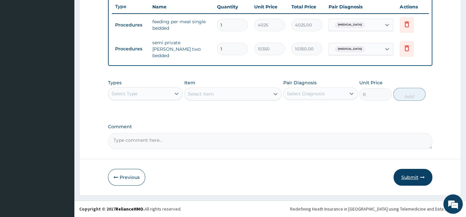
click at [410, 177] on button "Submit" at bounding box center [413, 177] width 39 height 17
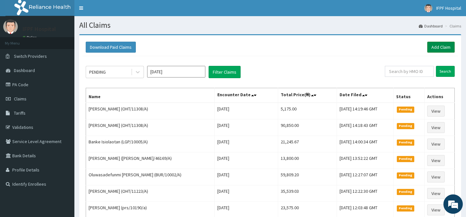
click at [447, 45] on link "Add Claim" at bounding box center [440, 47] width 27 height 11
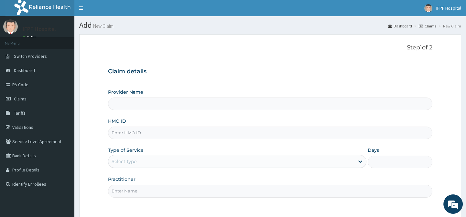
type input "IFPF Hospital"
click at [132, 133] on input "HMO ID" at bounding box center [270, 133] width 324 height 13
paste input "RSF/10003/C"
type input "RSF/10003/C"
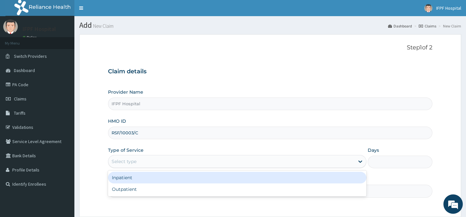
click at [119, 159] on div "Select type" at bounding box center [124, 162] width 25 height 6
click at [122, 177] on div "Inpatient" at bounding box center [237, 178] width 258 height 12
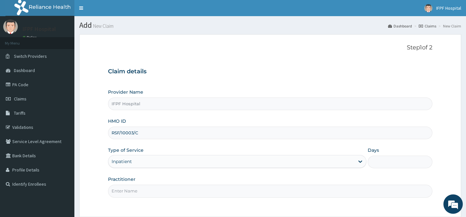
click at [375, 166] on input "Days" at bounding box center [400, 162] width 65 height 13
type input "1"
click at [141, 193] on input "Practitioner" at bounding box center [270, 191] width 324 height 13
type input "[PERSON_NAME]"
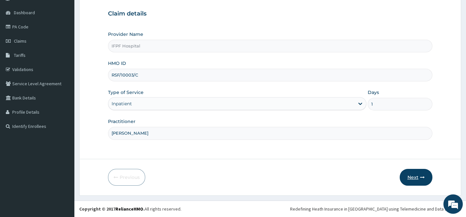
click at [420, 174] on button "Next" at bounding box center [416, 177] width 33 height 17
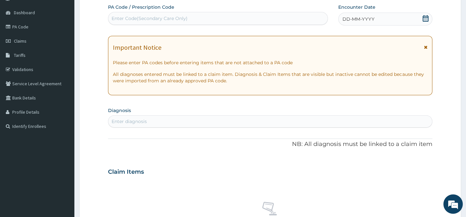
scroll to position [0, 0]
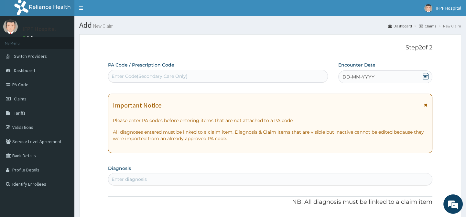
click at [195, 75] on div "Enter Code(Secondary Care Only)" at bounding box center [217, 76] width 219 height 10
type input "PA/1127DC"
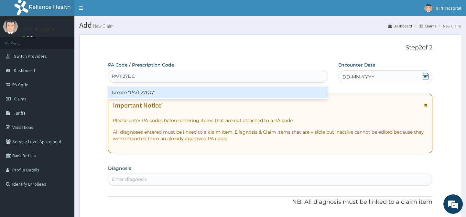
click at [195, 91] on div "Create "PA/1127DC"" at bounding box center [218, 93] width 220 height 12
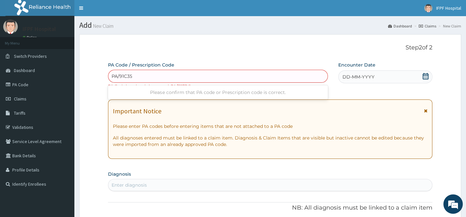
type input "PA/91C353"
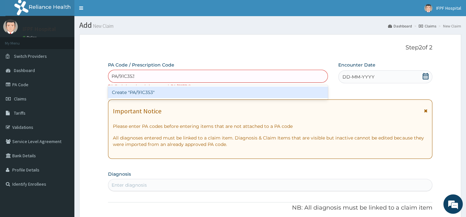
click at [181, 95] on div "Create "PA/91C353"" at bounding box center [218, 93] width 220 height 12
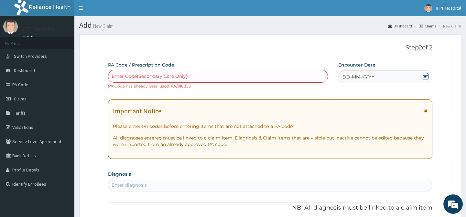
click at [169, 79] on div "Enter Code(Secondary Care Only)" at bounding box center [150, 76] width 76 height 6
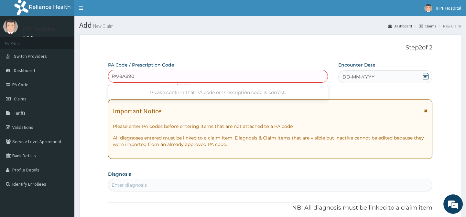
type input "PA/8A8900"
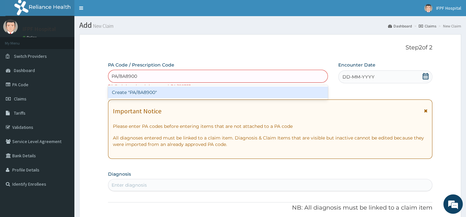
click at [161, 90] on div "Create "PA/8A8900"" at bounding box center [218, 93] width 220 height 12
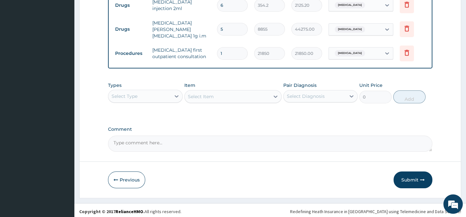
scroll to position [267, 0]
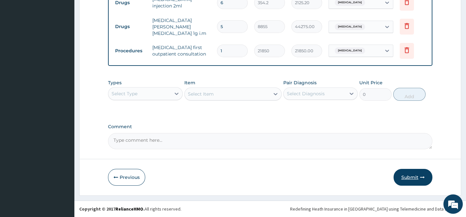
click at [415, 180] on button "Submit" at bounding box center [413, 177] width 39 height 17
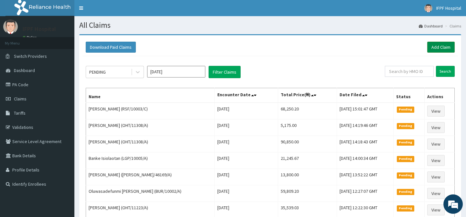
click at [442, 47] on link "Add Claim" at bounding box center [440, 47] width 27 height 11
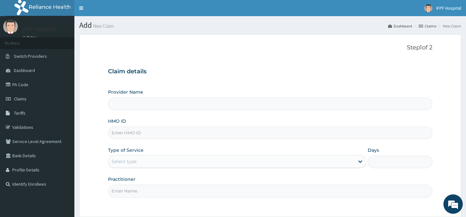
type input "IFPF Hospital"
click at [125, 131] on input "HMO ID" at bounding box center [270, 133] width 324 height 13
paste input "RSF/10003/C"
type input "RSF/10003/C"
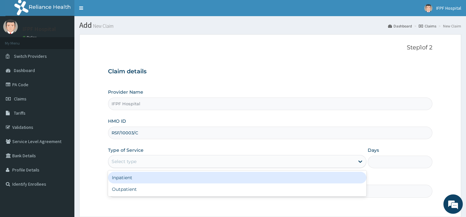
click at [133, 161] on div "Select type" at bounding box center [124, 162] width 25 height 6
click at [129, 178] on div "Inpatient" at bounding box center [237, 178] width 258 height 12
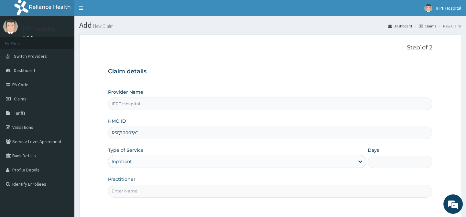
scroll to position [58, 0]
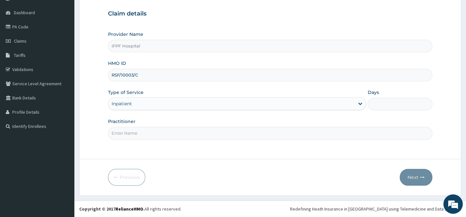
click at [384, 109] on input "Days" at bounding box center [400, 104] width 65 height 13
type input "1"
click at [127, 136] on input "Practitioner" at bounding box center [270, 133] width 324 height 13
type input "[PERSON_NAME]"
click at [412, 175] on button "Next" at bounding box center [416, 177] width 33 height 17
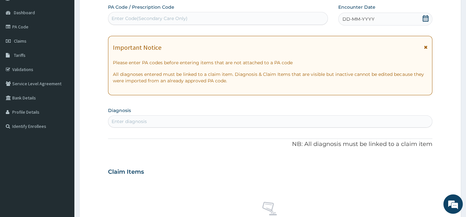
click at [211, 17] on div "Enter Code(Secondary Care Only)" at bounding box center [217, 18] width 219 height 10
type input "PA/25C07C"
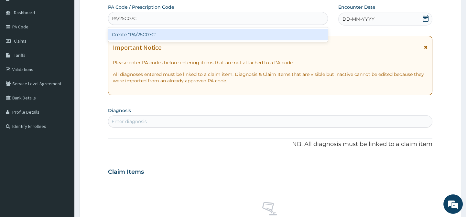
click at [192, 33] on div "Create "PA/25C07C"" at bounding box center [218, 35] width 220 height 12
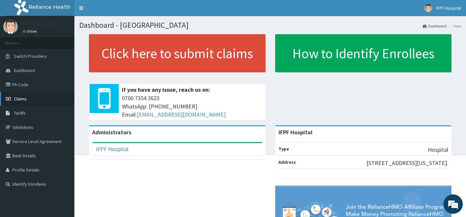
click at [19, 99] on span "Claims" at bounding box center [20, 99] width 13 height 6
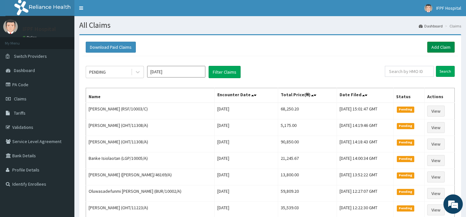
click at [440, 50] on link "Add Claim" at bounding box center [440, 47] width 27 height 11
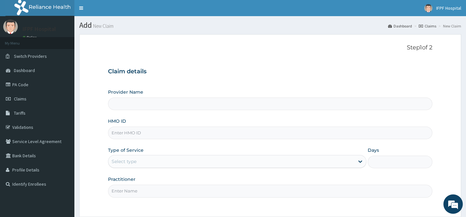
type input "IFPF Hospital"
click at [125, 130] on input "HMO ID" at bounding box center [270, 133] width 324 height 13
paste input "RSF/10003/C"
type input "RSF/10003/C"
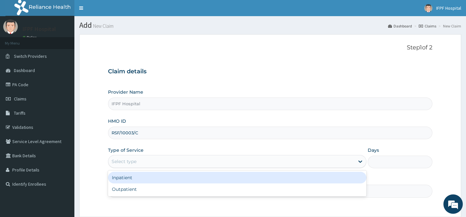
click at [125, 159] on div "Select type" at bounding box center [124, 162] width 25 height 6
click at [126, 177] on div "Inpatient" at bounding box center [237, 178] width 258 height 12
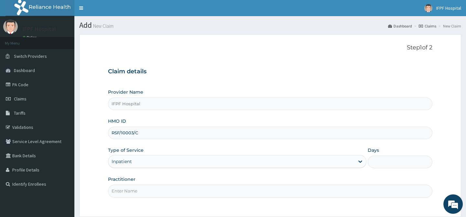
scroll to position [58, 0]
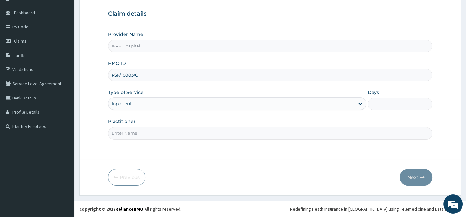
click at [385, 104] on input "Days" at bounding box center [400, 104] width 65 height 13
type input "1"
click at [125, 134] on input "Practitioner" at bounding box center [270, 133] width 324 height 13
type input "DR ADENIYI"
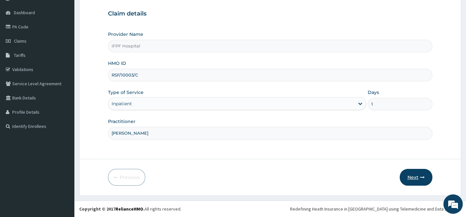
click at [414, 180] on button "Next" at bounding box center [416, 177] width 33 height 17
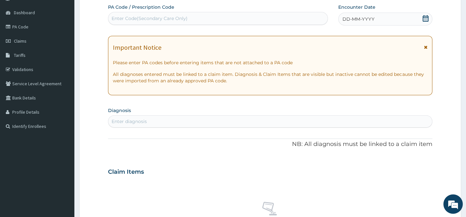
click at [151, 17] on div "Enter Code(Secondary Care Only)" at bounding box center [150, 18] width 76 height 6
type input "PA/25C07C"
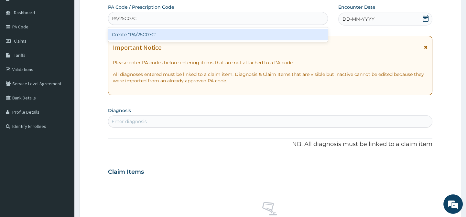
click at [152, 33] on div "Create "PA/25C07C"" at bounding box center [218, 35] width 220 height 12
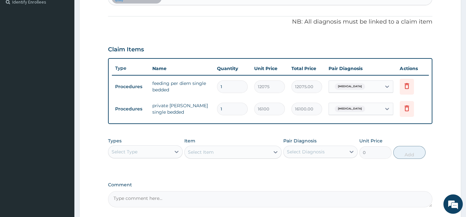
scroll to position [245, 0]
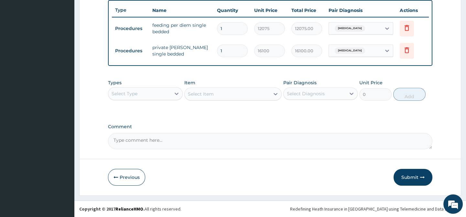
click at [135, 96] on div "Select Type" at bounding box center [125, 94] width 26 height 6
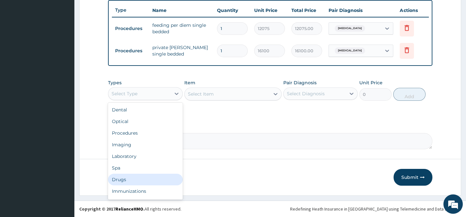
click at [121, 180] on div "Drugs" at bounding box center [145, 180] width 74 height 12
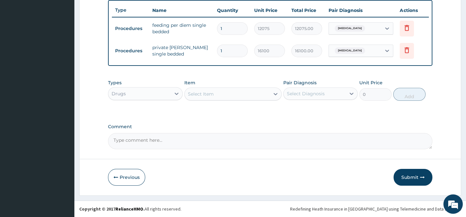
click at [220, 93] on div "Select Item" at bounding box center [227, 94] width 85 height 10
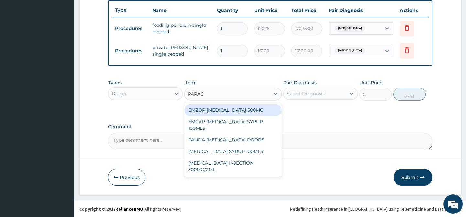
type input "PARACE"
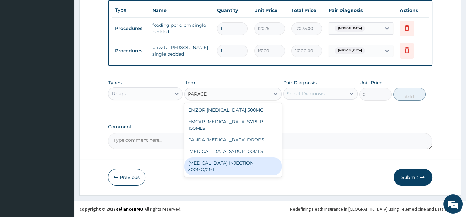
click at [237, 158] on div "PARACETAMOL INJECTION 300MG/2ML" at bounding box center [232, 167] width 97 height 18
type input "278.3"
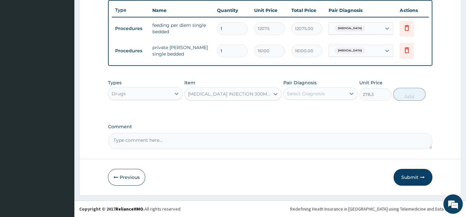
click at [306, 96] on div "Select Diagnosis" at bounding box center [306, 94] width 38 height 6
drag, startPoint x: 302, startPoint y: 108, endPoint x: 338, endPoint y: 106, distance: 36.0
click at [302, 108] on label "Sepsis" at bounding box center [314, 109] width 40 height 6
checkbox input "true"
click at [416, 93] on button "Add" at bounding box center [409, 94] width 32 height 13
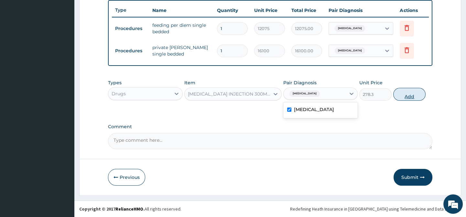
type input "0"
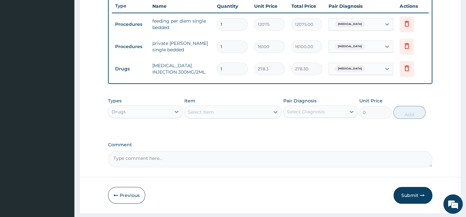
type input "0.00"
type input "1"
type input "278.30"
type input "132"
type input "36735.60"
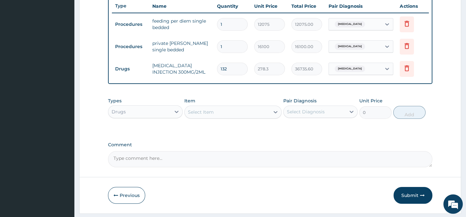
type input "13"
type input "3617.90"
type input "1"
type input "278.30"
type input "12"
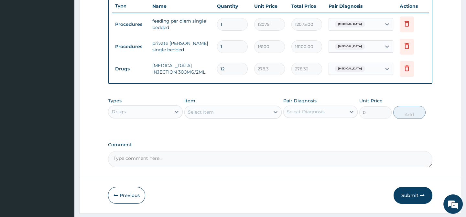
type input "3339.60"
type input "12"
click at [203, 115] on div "Select Item" at bounding box center [201, 112] width 26 height 6
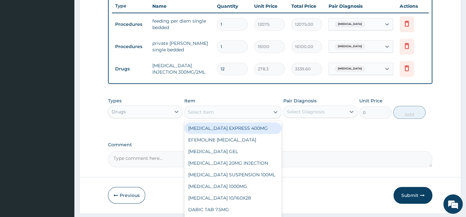
scroll to position [127, 0]
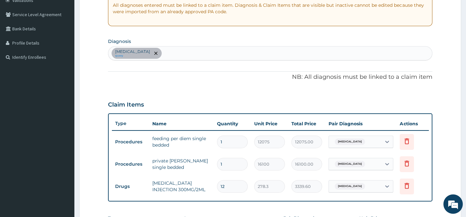
click at [172, 53] on div "Sepsis query" at bounding box center [269, 54] width 323 height 14
type input "MALARIA"
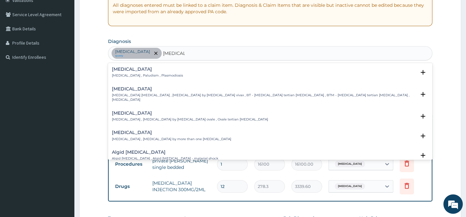
click at [125, 74] on p "Malaria , Paludism , Plasmodiosis" at bounding box center [147, 75] width 71 height 5
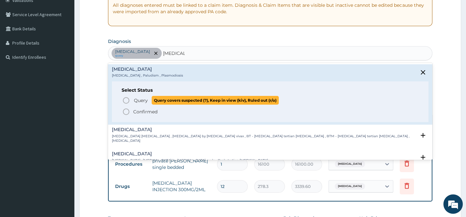
click at [126, 96] on span "Query Query covers suspected (?), Keep in view (kiv), Ruled out (r/o)" at bounding box center [270, 100] width 296 height 9
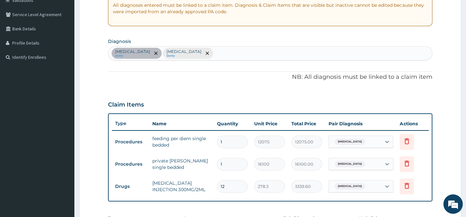
scroll to position [267, 0]
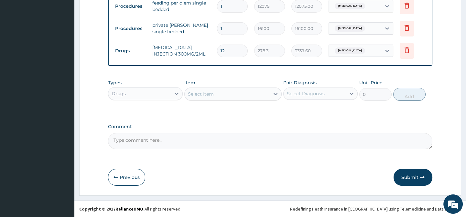
click at [217, 95] on div "Select Item" at bounding box center [227, 94] width 85 height 10
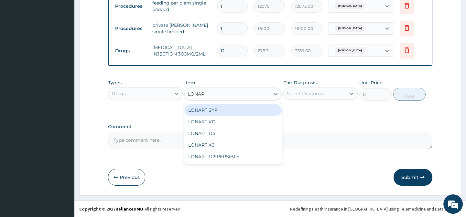
type input "LONART"
click at [209, 110] on div "LONART SYP" at bounding box center [232, 110] width 97 height 12
type input "2909.5"
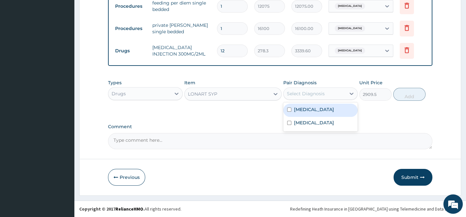
click at [320, 94] on div "Select Diagnosis" at bounding box center [306, 94] width 38 height 6
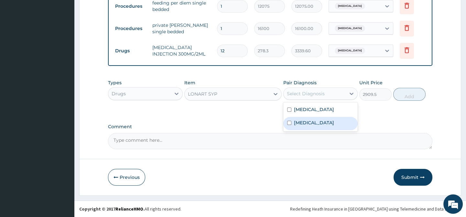
drag, startPoint x: 305, startPoint y: 124, endPoint x: 373, endPoint y: 107, distance: 70.0
click at [305, 123] on label "Malaria" at bounding box center [314, 123] width 40 height 6
checkbox input "true"
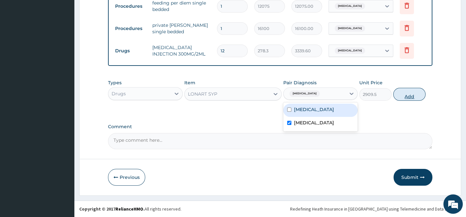
click at [406, 92] on button "Add" at bounding box center [409, 94] width 32 height 13
type input "0"
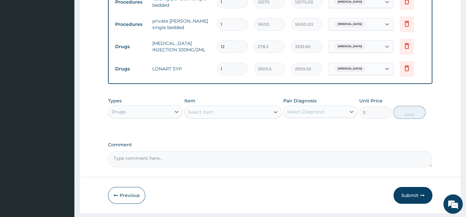
click at [214, 115] on div "Select Item" at bounding box center [227, 112] width 85 height 10
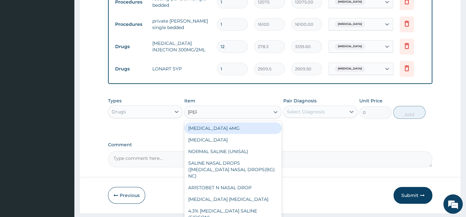
type input "SALI"
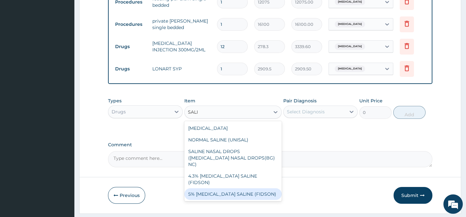
click at [212, 189] on div "5% DEXTROSE SALINE (FIDSON)" at bounding box center [232, 195] width 97 height 12
type input "1897.5000000000002"
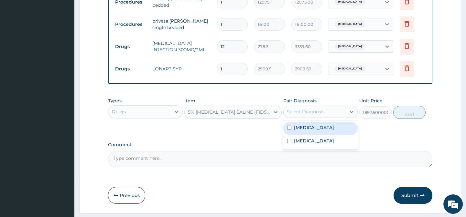
click at [300, 115] on div "Select Diagnosis" at bounding box center [306, 112] width 38 height 6
click at [300, 131] on label "Sepsis" at bounding box center [314, 128] width 40 height 6
checkbox input "true"
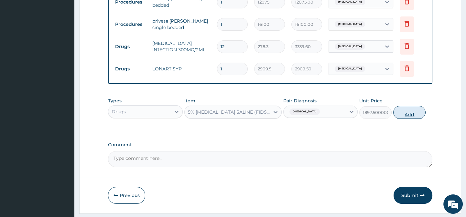
click at [413, 119] on button "Add" at bounding box center [409, 112] width 32 height 13
type input "0"
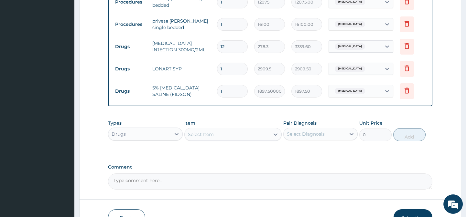
click at [214, 138] on div "Select Item" at bounding box center [227, 134] width 85 height 10
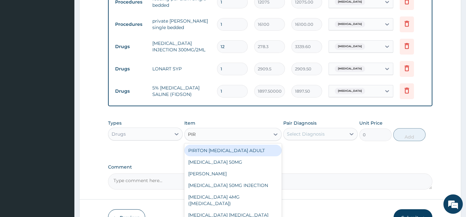
type input "PIRI"
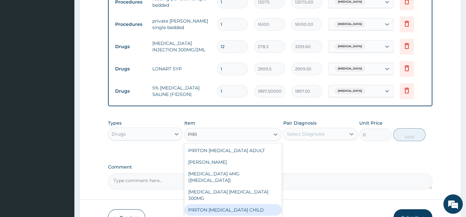
click at [254, 204] on div "PIRITON EXPECTORANT CHILD" at bounding box center [232, 210] width 97 height 12
type input "1265"
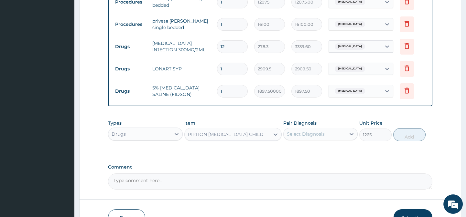
click at [315, 137] on div "Select Diagnosis" at bounding box center [306, 134] width 38 height 6
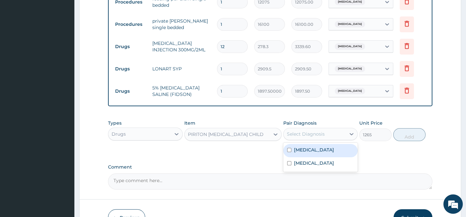
click at [306, 153] on label "Sepsis" at bounding box center [314, 150] width 40 height 6
checkbox input "true"
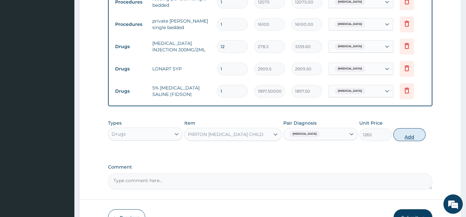
click at [403, 141] on button "Add" at bounding box center [409, 134] width 32 height 13
type input "0"
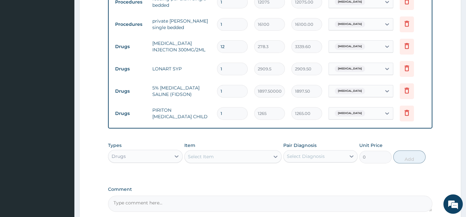
type input "0.00"
type input "2"
type input "2530.00"
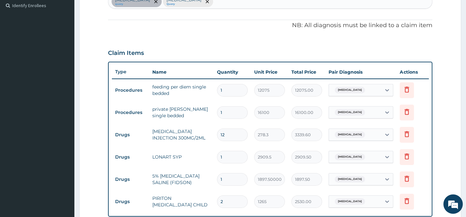
scroll to position [120, 0]
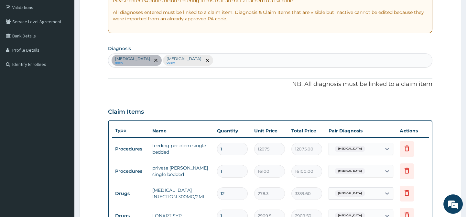
type input "2"
click at [188, 61] on div "Sepsis query Malaria Query" at bounding box center [269, 61] width 323 height 14
type input "NASA"
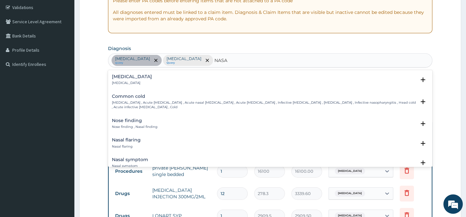
scroll to position [147, 0]
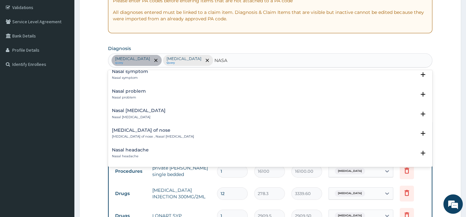
click at [138, 89] on h4 "Nasal problem" at bounding box center [129, 91] width 34 height 5
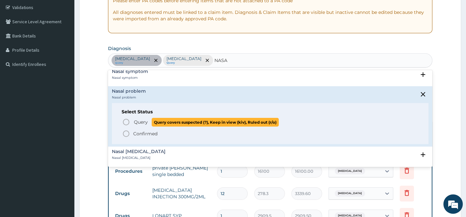
click at [130, 118] on span "Query Query covers suspected (?), Keep in view (kiv), Ruled out (r/o)" at bounding box center [270, 122] width 296 height 9
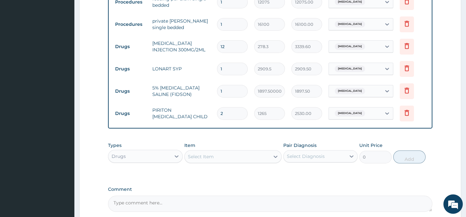
scroll to position [334, 0]
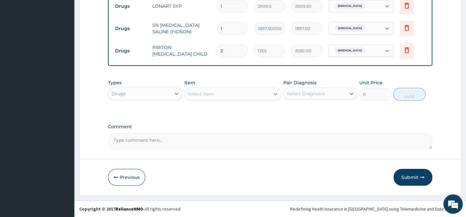
click at [213, 91] on div "Select Item" at bounding box center [201, 94] width 26 height 6
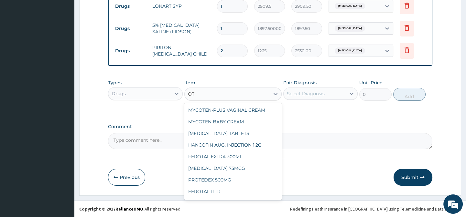
type input "OTR"
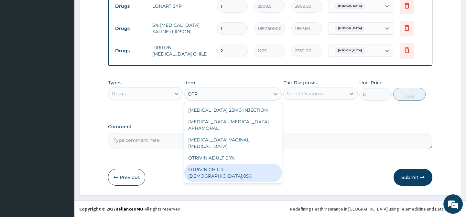
click at [223, 164] on div "OTRIVIN CHILD 0.05%" at bounding box center [232, 173] width 97 height 18
type input "1391.5"
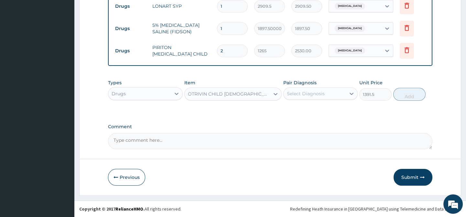
click at [313, 95] on div "Select Diagnosis" at bounding box center [306, 94] width 38 height 6
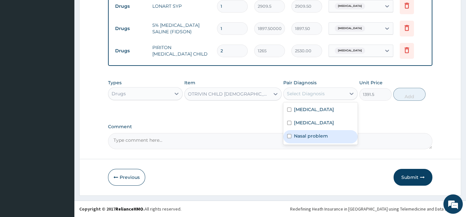
drag, startPoint x: 307, startPoint y: 137, endPoint x: 363, endPoint y: 118, distance: 58.8
click at [307, 137] on label "Nasal problem" at bounding box center [311, 136] width 34 height 6
checkbox input "true"
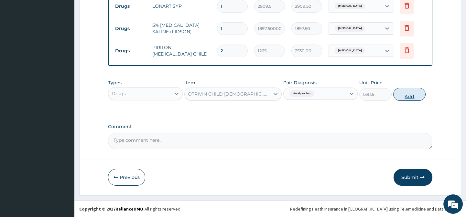
click at [407, 96] on button "Add" at bounding box center [409, 94] width 32 height 13
type input "0"
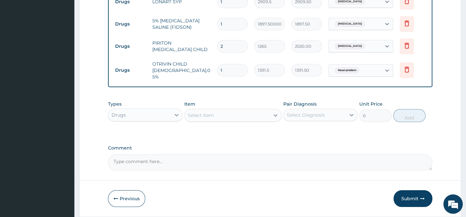
click at [210, 117] on div "Select Item" at bounding box center [201, 115] width 26 height 6
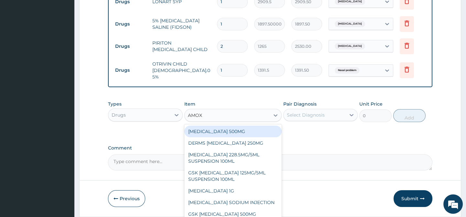
type input "AMOXI"
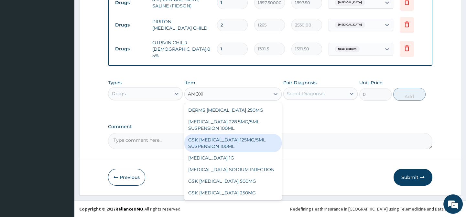
scroll to position [0, 0]
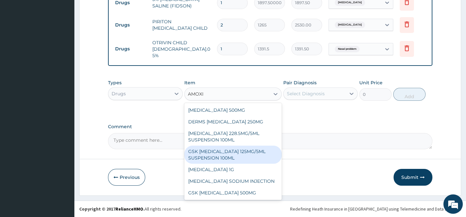
click at [227, 155] on div "GSK AMOXIL 125MG/5ML SUSPENSION 100ML" at bounding box center [232, 155] width 97 height 18
type input "9487.5"
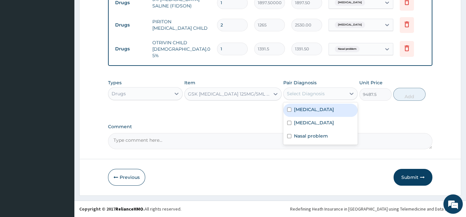
click at [309, 95] on div "Select Diagnosis" at bounding box center [306, 94] width 38 height 6
click at [308, 107] on label "Sepsis" at bounding box center [314, 109] width 40 height 6
checkbox input "true"
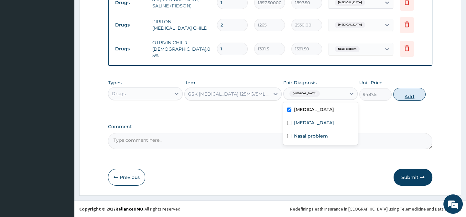
click at [417, 94] on button "Add" at bounding box center [409, 94] width 32 height 13
type input "0"
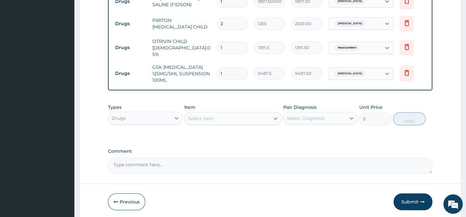
click at [203, 117] on div "Select Item" at bounding box center [201, 118] width 26 height 6
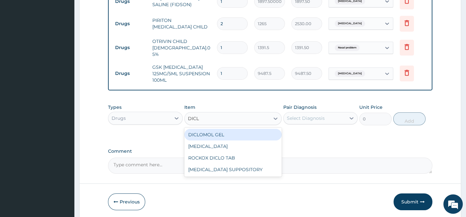
type input "DICLO"
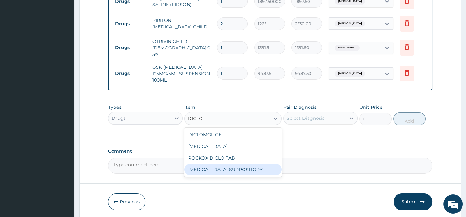
click at [235, 167] on div "DICLOFENAC SUPPOSITORY" at bounding box center [232, 170] width 97 height 12
type input "126.5"
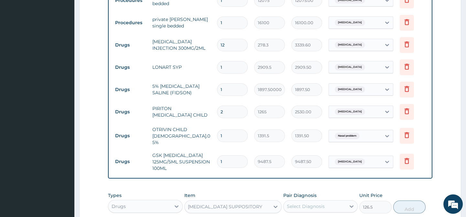
scroll to position [151, 0]
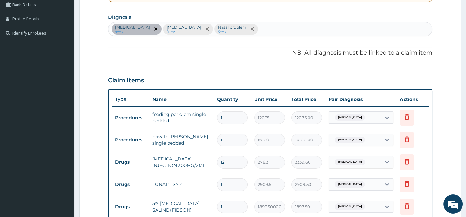
click at [231, 29] on div "Sepsis query Malaria Query Nasal problem Query" at bounding box center [269, 29] width 323 height 14
type input "ARTH"
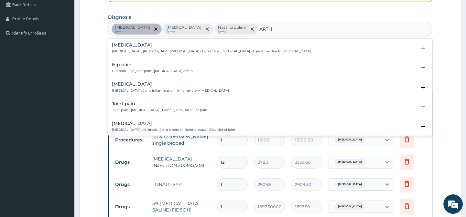
click at [122, 87] on div "Arthritis Arthritis , Joint inflammation , Inflammatory arthritis" at bounding box center [170, 87] width 117 height 11
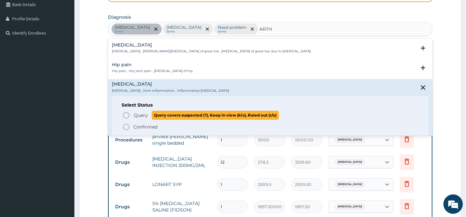
click at [127, 112] on icon "status option query" at bounding box center [126, 116] width 8 height 8
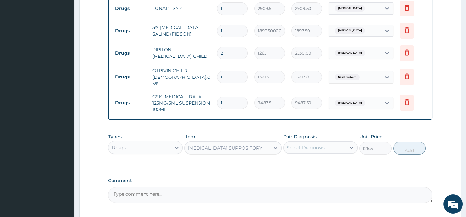
scroll to position [379, 0]
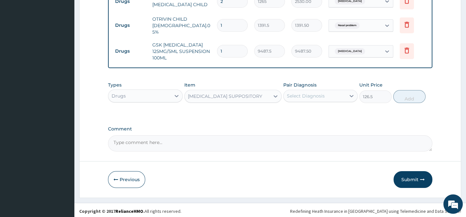
click at [308, 96] on div "Select Diagnosis" at bounding box center [306, 96] width 38 height 6
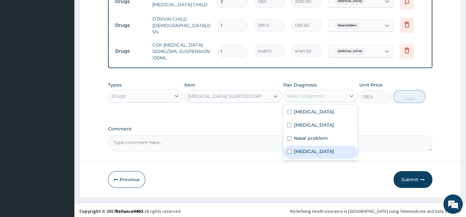
click at [310, 148] on label "Arthritis" at bounding box center [314, 151] width 40 height 6
checkbox input "true"
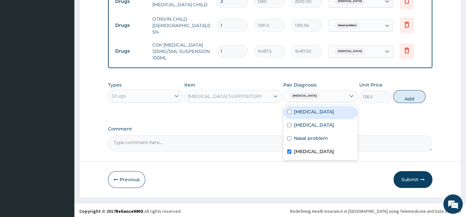
click at [415, 96] on button "Add" at bounding box center [409, 96] width 32 height 13
type input "0"
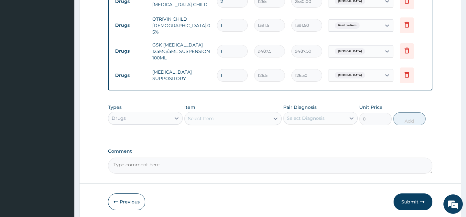
type input "0.00"
type input "2"
type input "253.00"
type input "2"
click at [232, 136] on div "Types Drugs Item Select Item Pair Diagnosis Select Diagnosis Unit Price 0 Add" at bounding box center [270, 120] width 324 height 38
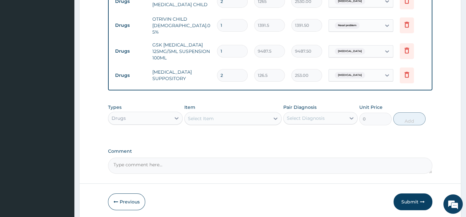
click at [125, 125] on div "Types Drugs Item Select Item Pair Diagnosis Select Diagnosis Unit Price 0 Add" at bounding box center [270, 115] width 324 height 28
click at [123, 119] on div "Drugs" at bounding box center [119, 118] width 14 height 6
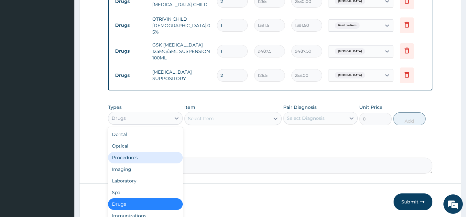
click at [122, 155] on div "Procedures" at bounding box center [145, 158] width 74 height 12
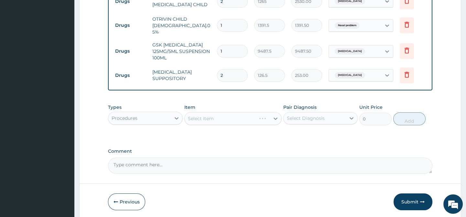
click at [208, 116] on div "Select Item" at bounding box center [201, 118] width 26 height 6
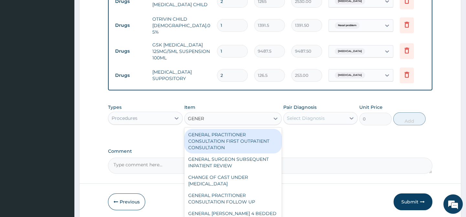
type input "GENERA"
click at [213, 131] on div "GENERAL PRACTITIONER CONSULTATION FIRST OUTPATIENT CONSULTATION" at bounding box center [232, 141] width 97 height 25
type input "3794.9999999999995"
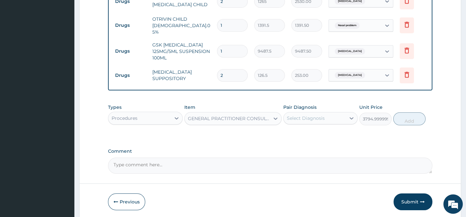
click at [304, 115] on div "Select Diagnosis" at bounding box center [306, 118] width 38 height 6
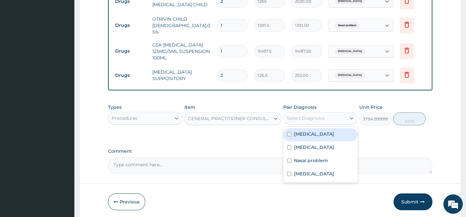
click at [310, 133] on div "Sepsis" at bounding box center [320, 134] width 74 height 13
checkbox input "true"
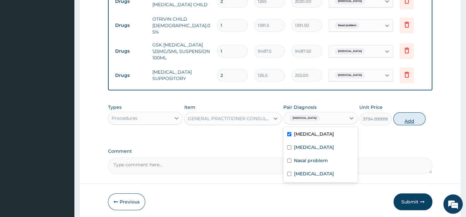
click at [408, 120] on button "Add" at bounding box center [409, 119] width 32 height 13
type input "0"
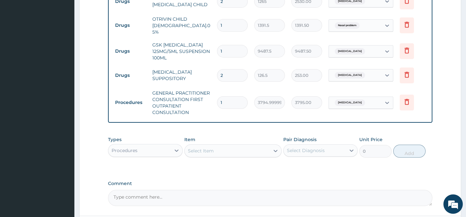
scroll to position [434, 0]
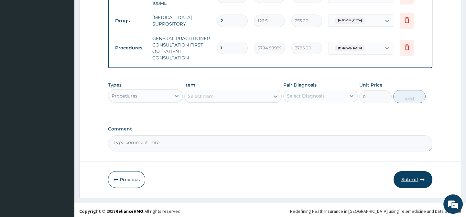
click at [412, 180] on button "Submit" at bounding box center [413, 179] width 39 height 17
